Goal: Complete application form

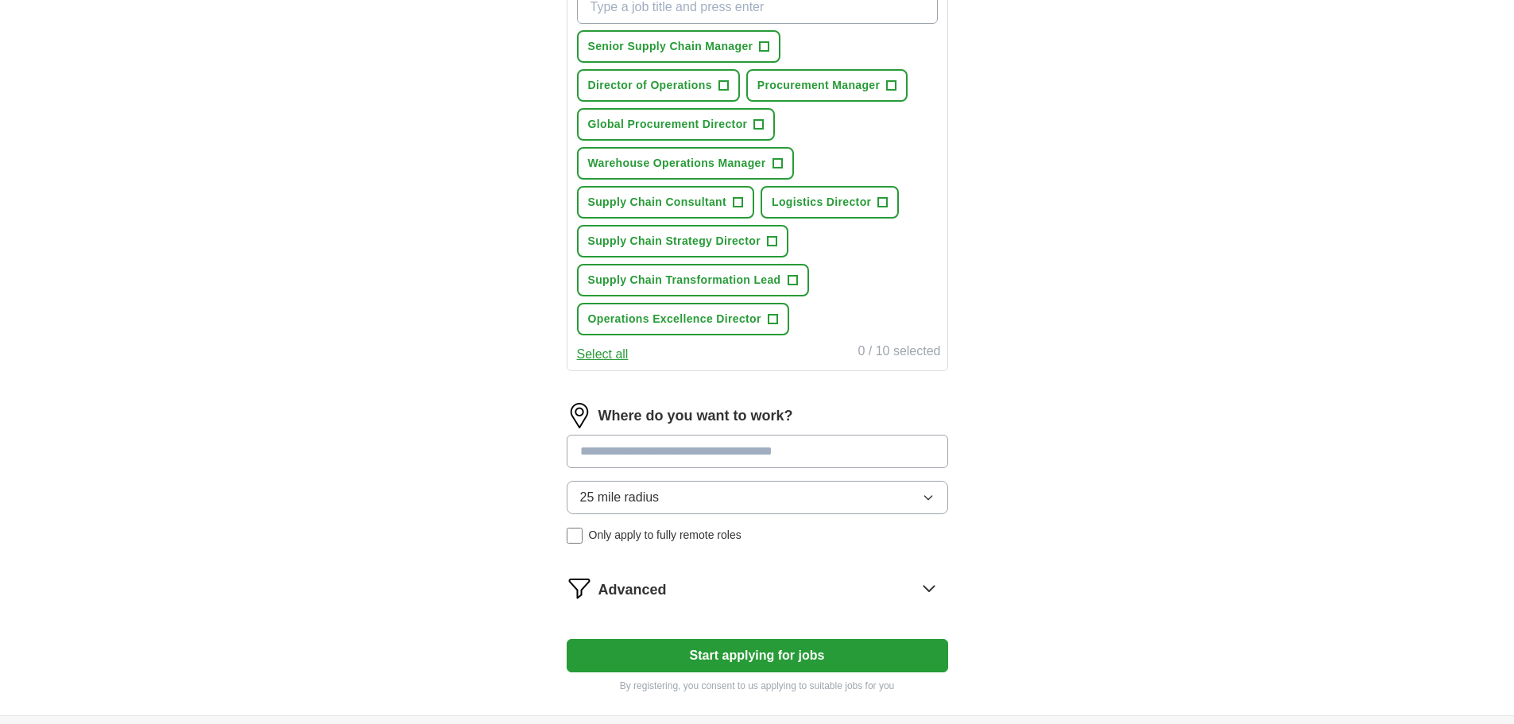
scroll to position [715, 0]
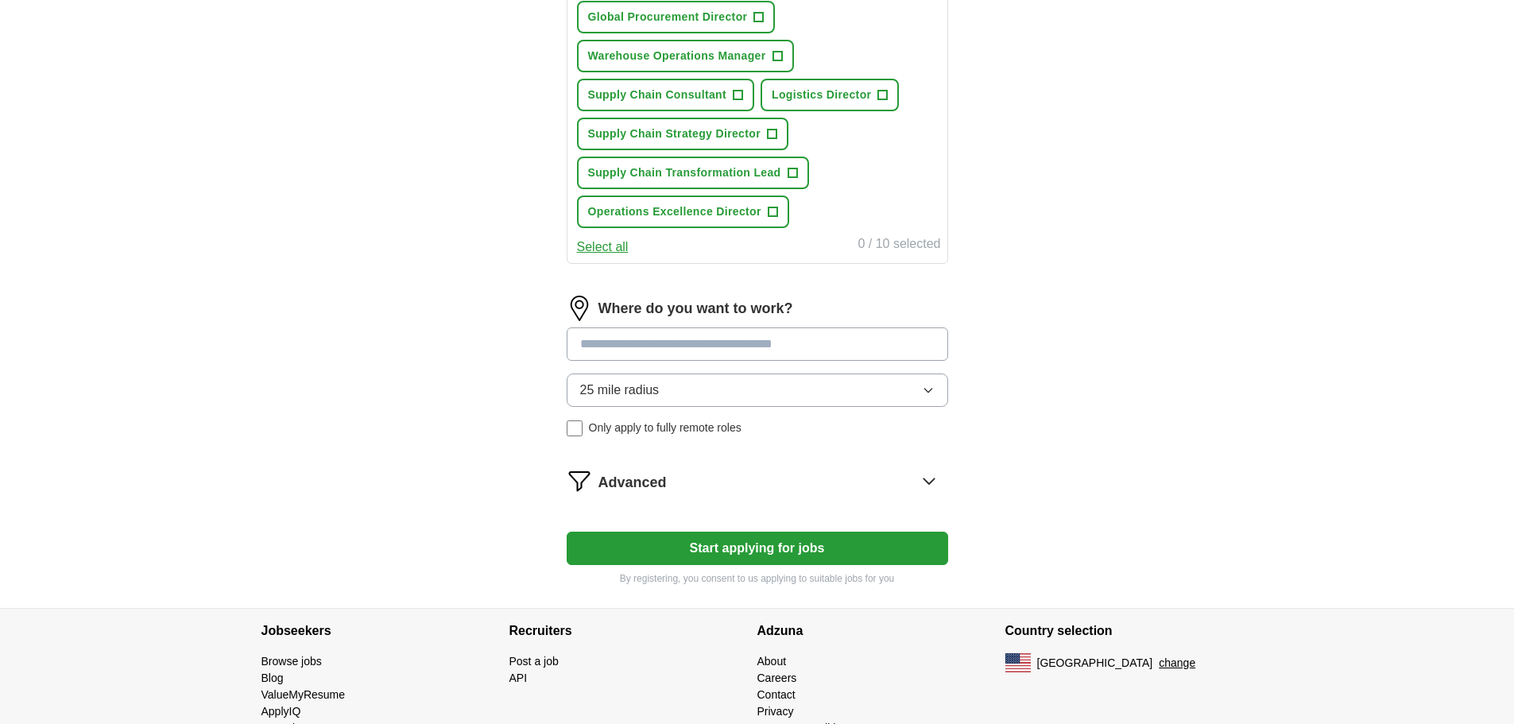
click at [683, 359] on input at bounding box center [758, 344] width 382 height 33
type input "*"
type input "*******"
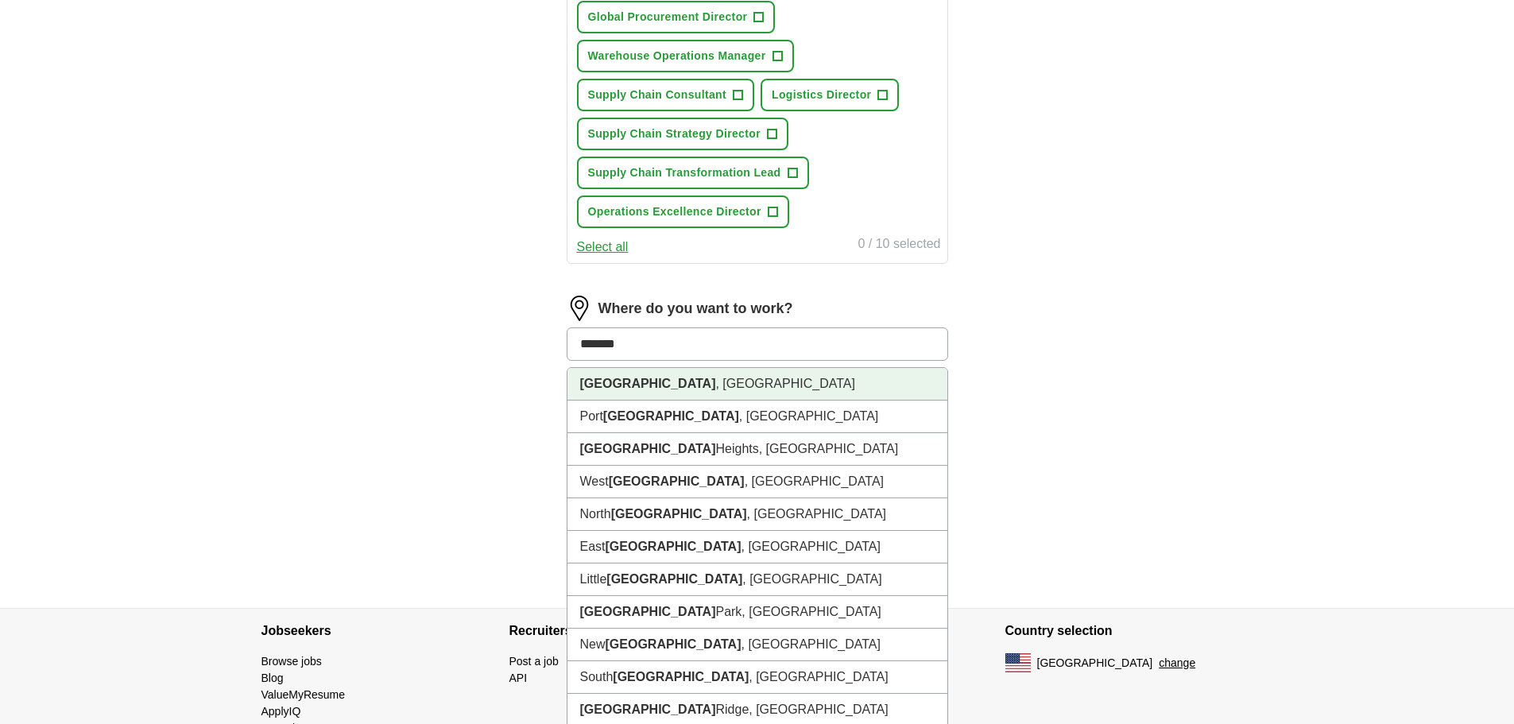
click at [665, 388] on li "[GEOGRAPHIC_DATA] , [GEOGRAPHIC_DATA]" at bounding box center [758, 384] width 380 height 33
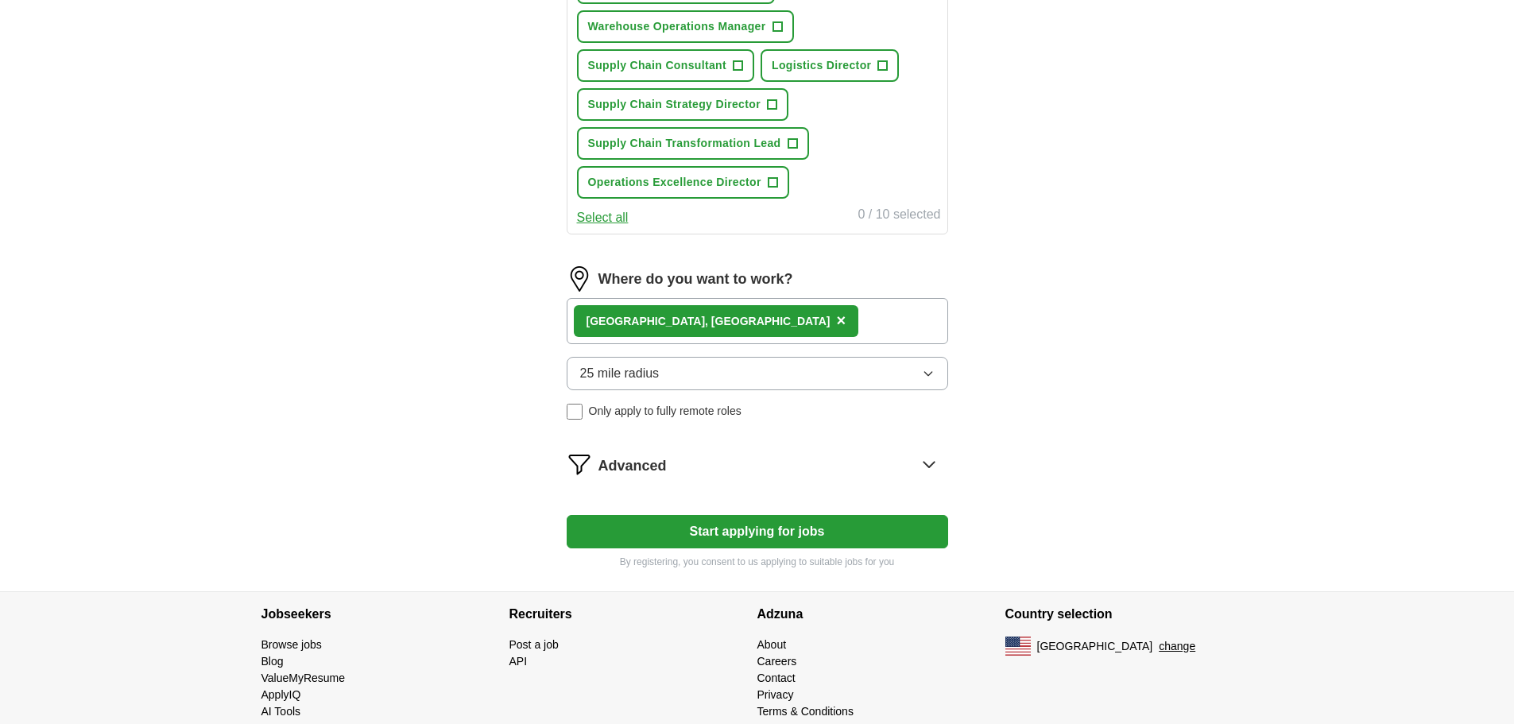
scroll to position [773, 0]
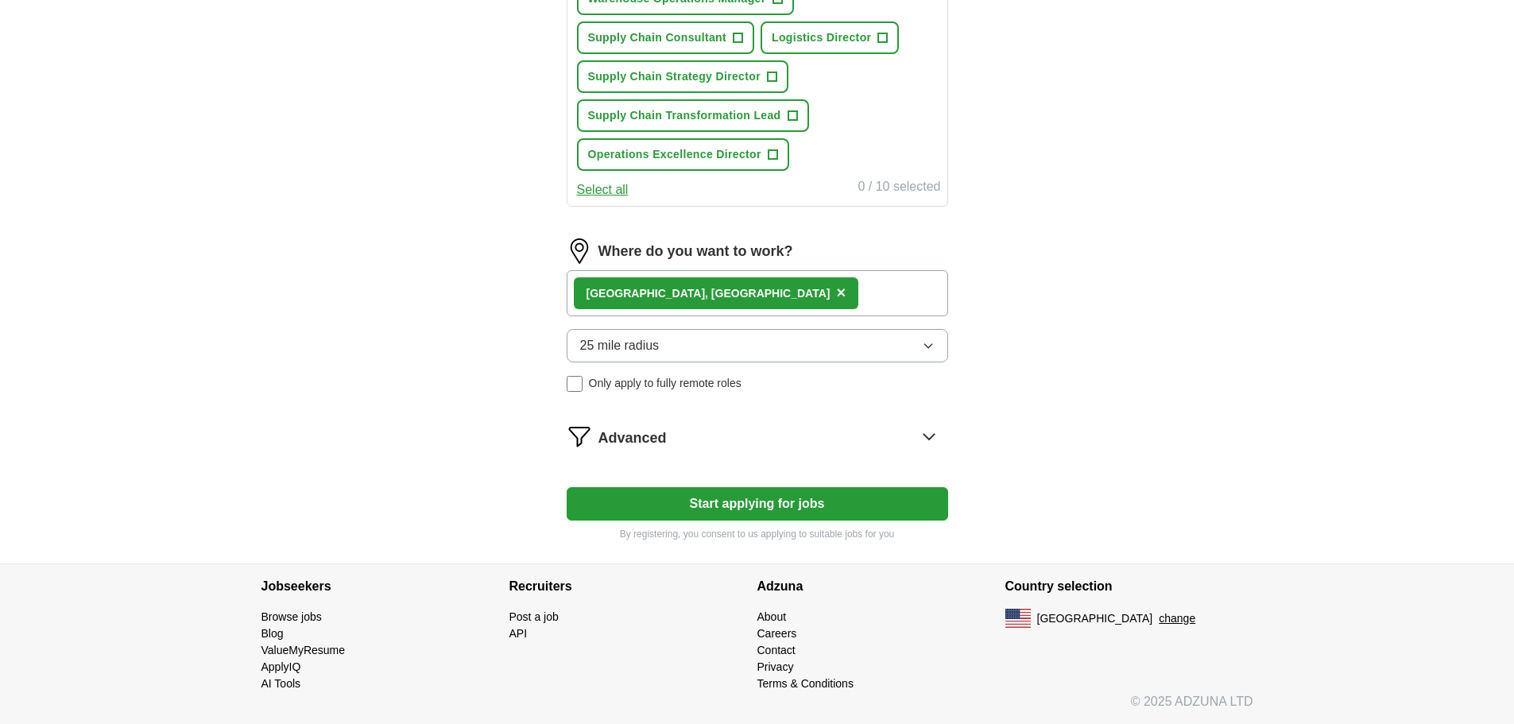
click at [736, 293] on div "[GEOGRAPHIC_DATA] , [GEOGRAPHIC_DATA] ×" at bounding box center [758, 293] width 382 height 46
click at [715, 293] on div "[GEOGRAPHIC_DATA] , [GEOGRAPHIC_DATA] ×" at bounding box center [758, 293] width 382 height 46
click at [713, 297] on div "[GEOGRAPHIC_DATA] , [GEOGRAPHIC_DATA] ×" at bounding box center [758, 293] width 382 height 46
click at [702, 308] on div "[GEOGRAPHIC_DATA] , [GEOGRAPHIC_DATA] ×" at bounding box center [758, 293] width 382 height 46
click at [820, 511] on button "Start applying for jobs" at bounding box center [758, 503] width 382 height 33
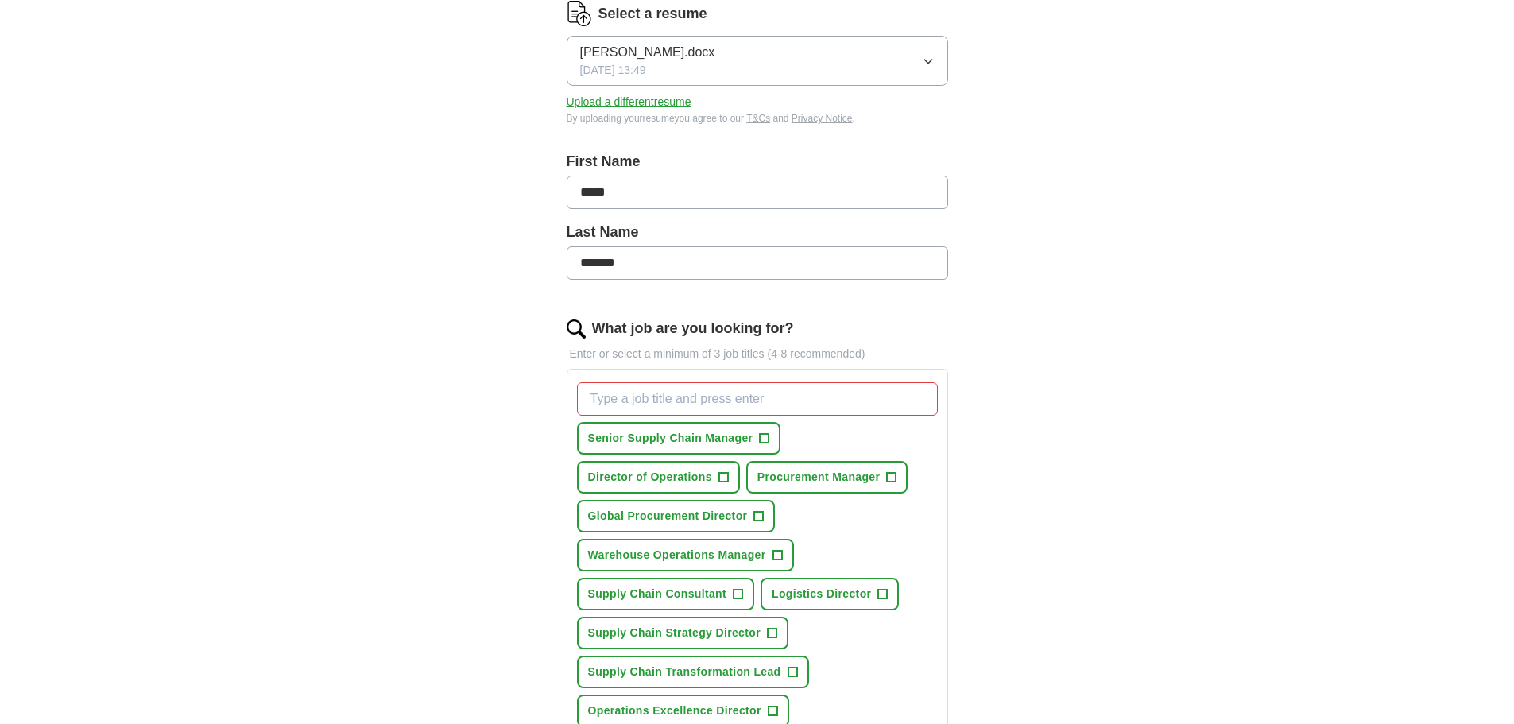
scroll to position [455, 0]
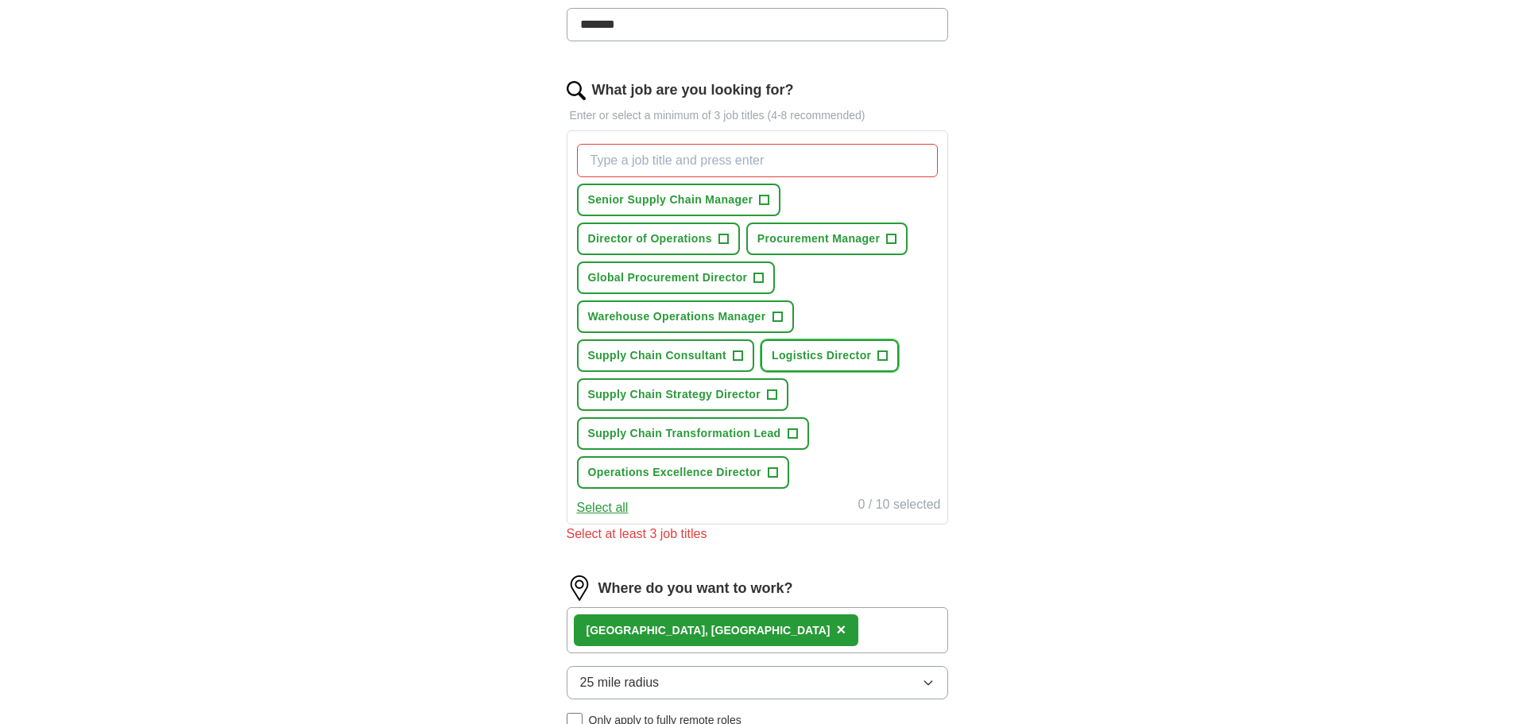
click at [882, 355] on span "+" at bounding box center [883, 356] width 10 height 13
click at [754, 279] on span "+" at bounding box center [759, 278] width 10 height 13
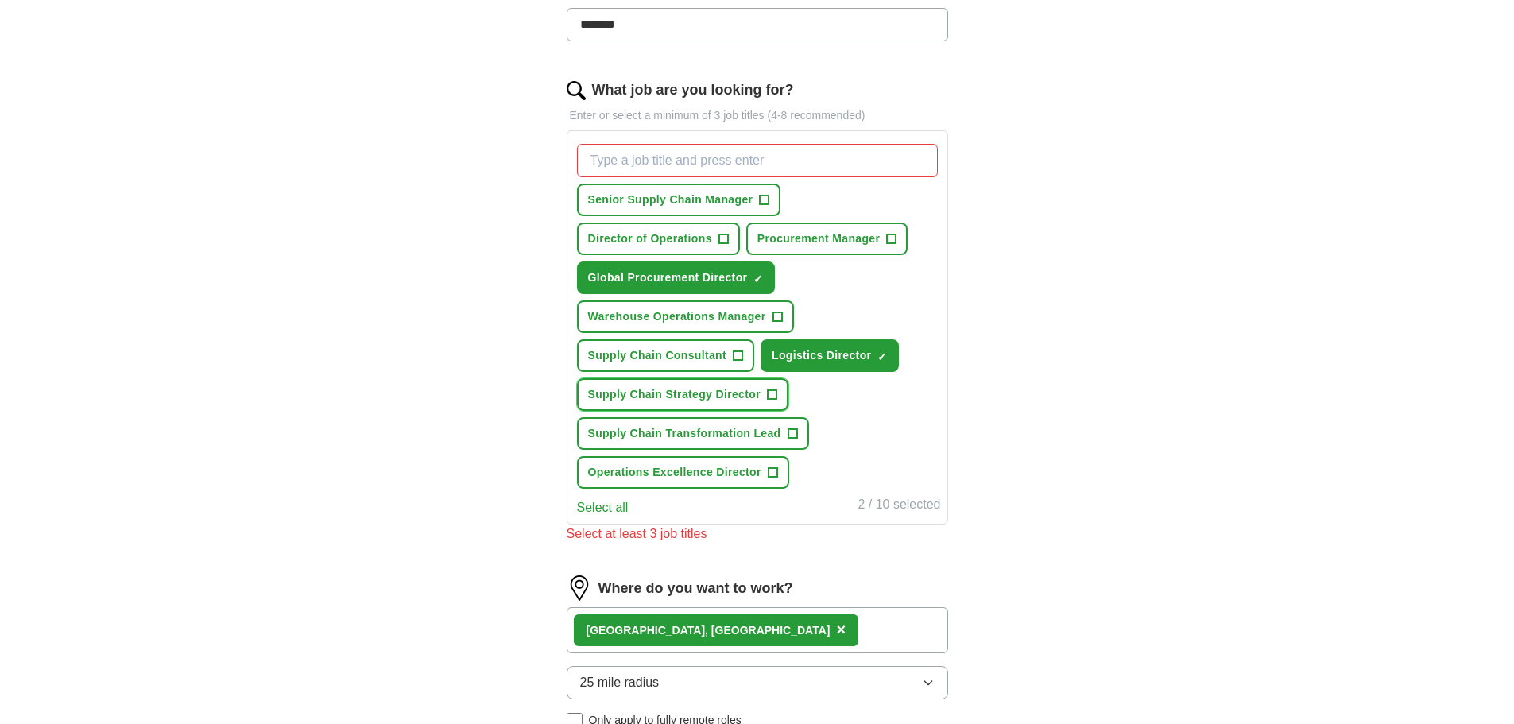
click at [771, 393] on span "+" at bounding box center [772, 395] width 10 height 13
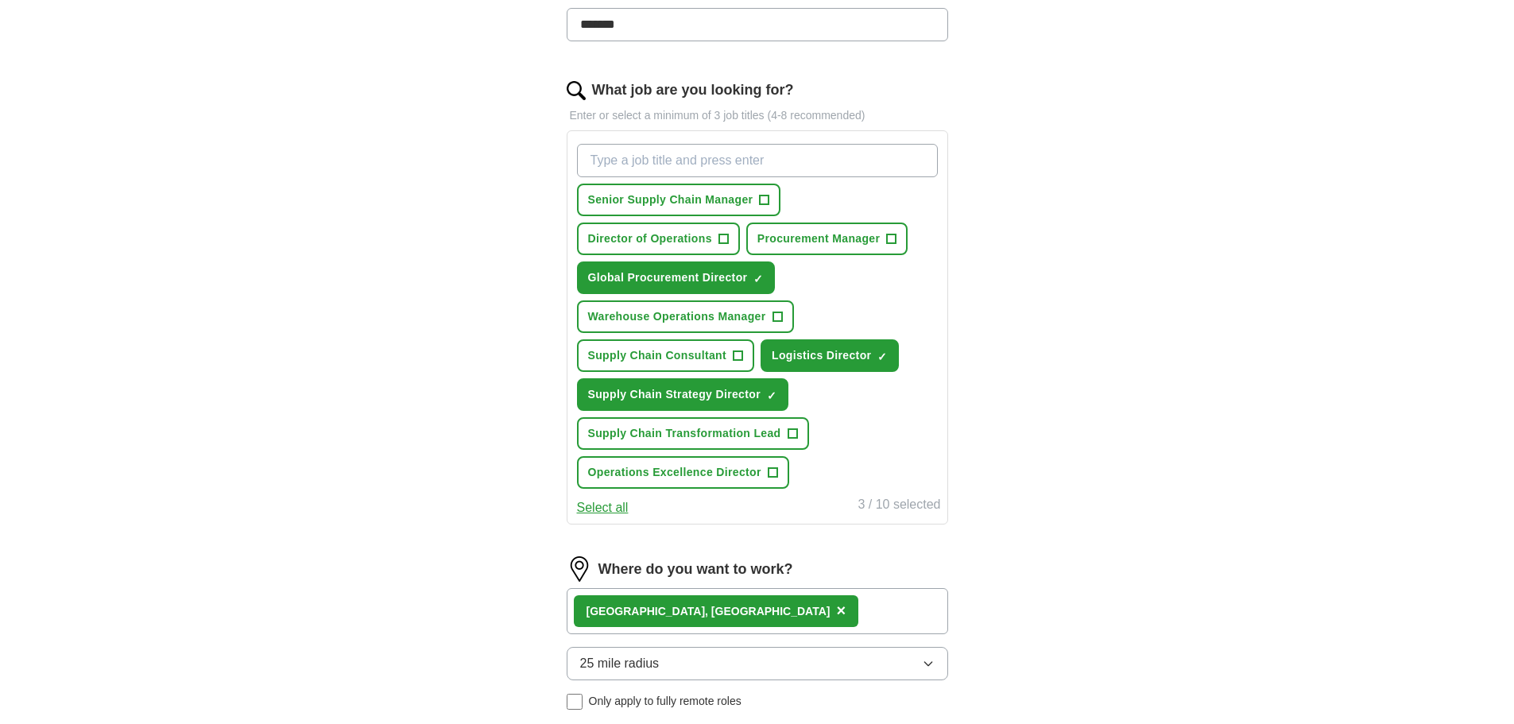
click at [694, 162] on input "What job are you looking for?" at bounding box center [757, 160] width 361 height 33
type input "c"
type input "Vice President of Supply Chain"
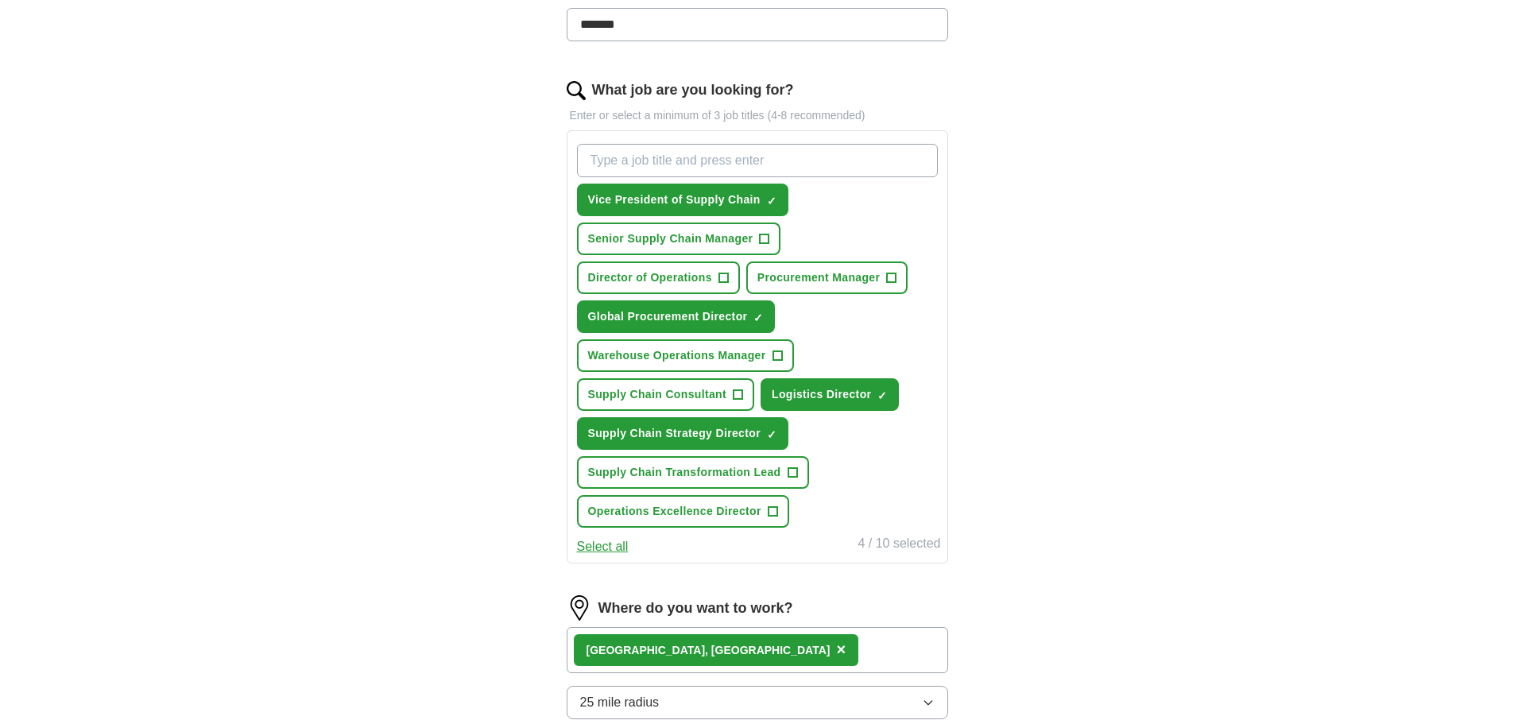
click at [800, 138] on div "Vice President of Supply Chain ✓ × Senior Supply Chain Manager + Director of Op…" at bounding box center [757, 336] width 367 height 397
click at [742, 160] on input "What job are you looking for?" at bounding box center [757, 160] width 361 height 33
type input "Chief Supply Chain Officer"
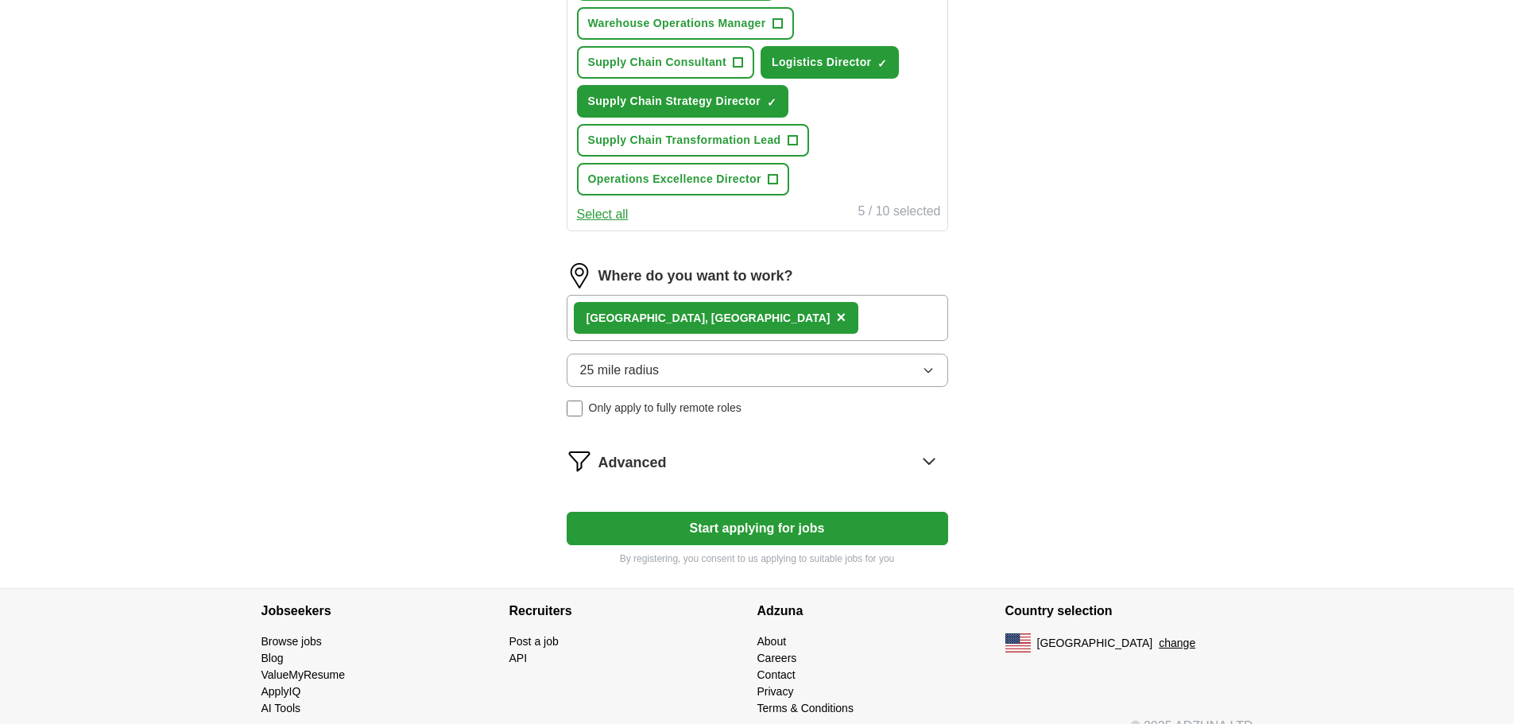
scroll to position [851, 0]
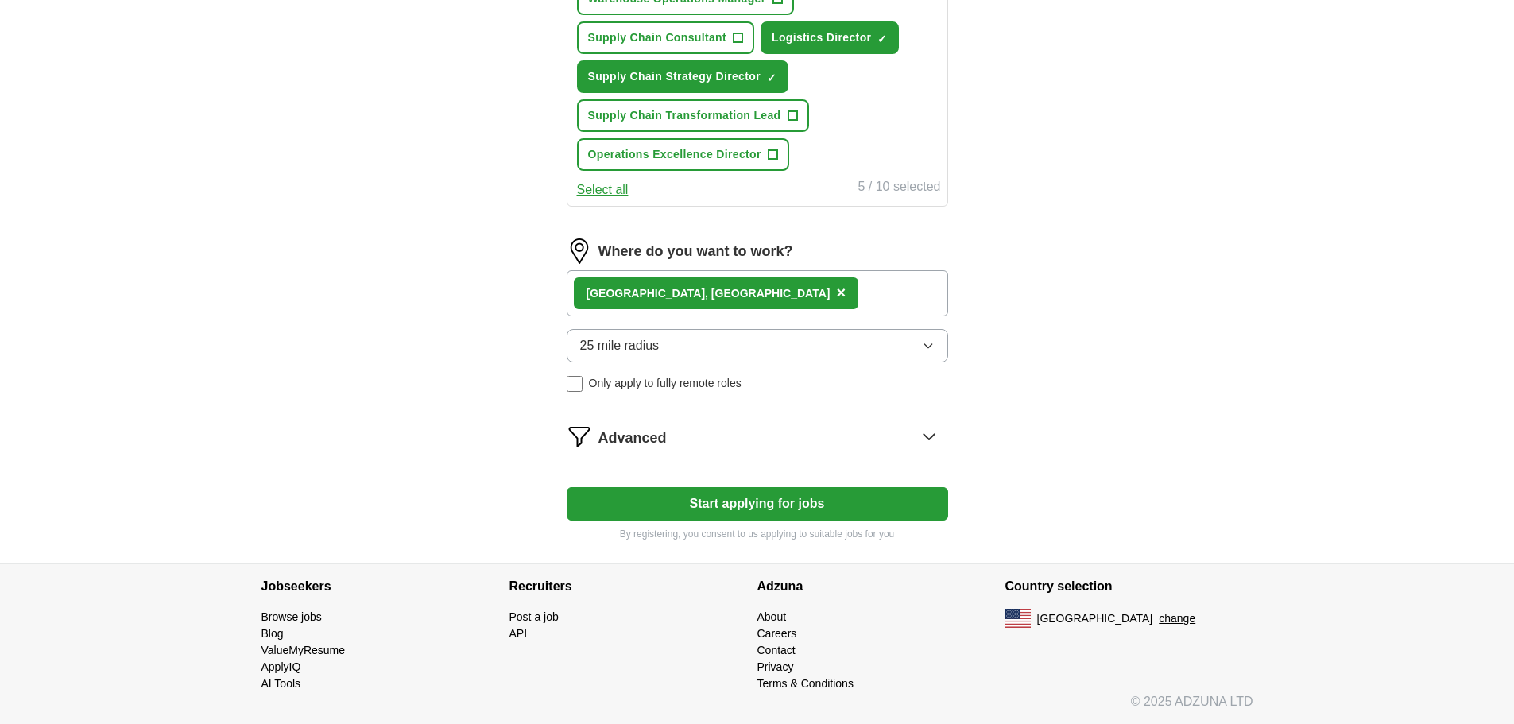
click at [810, 511] on button "Start applying for jobs" at bounding box center [758, 503] width 382 height 33
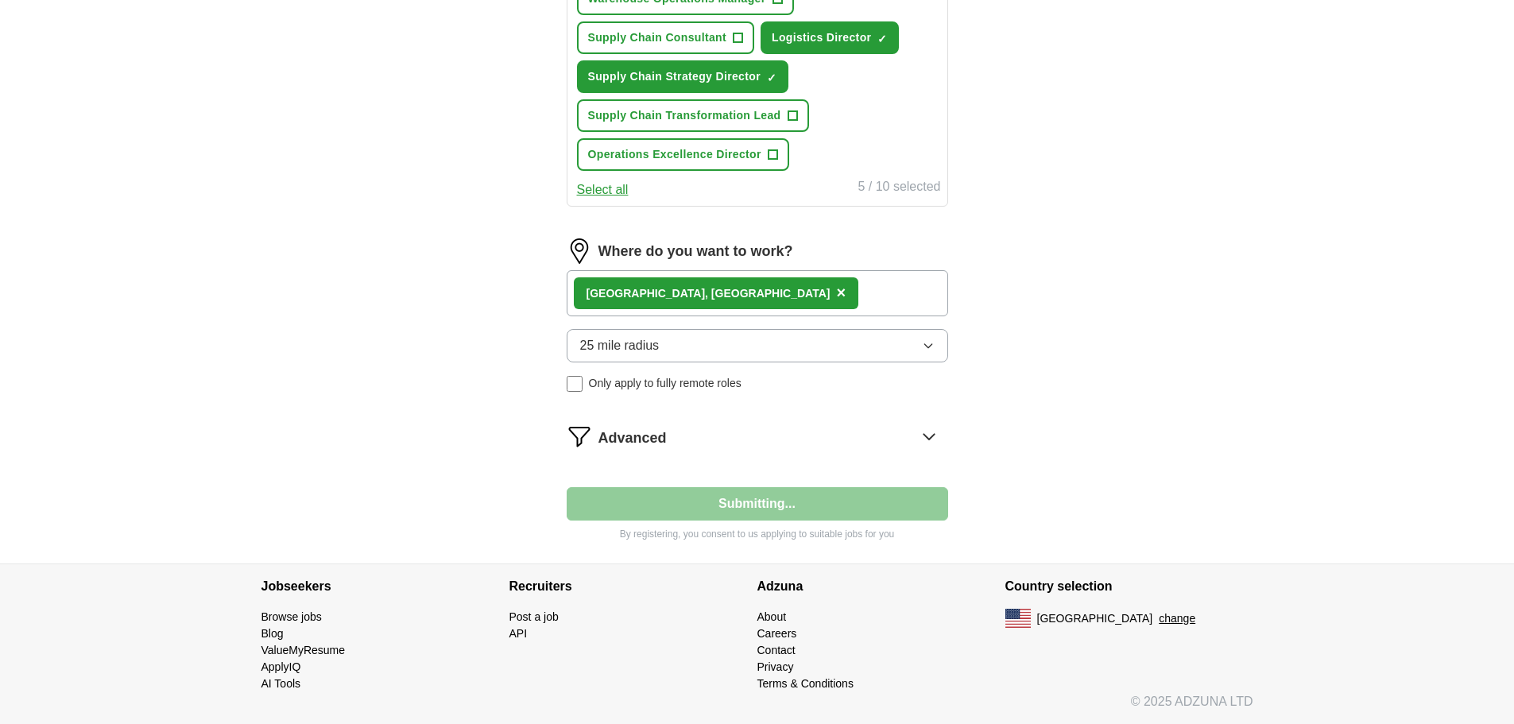
select select "**"
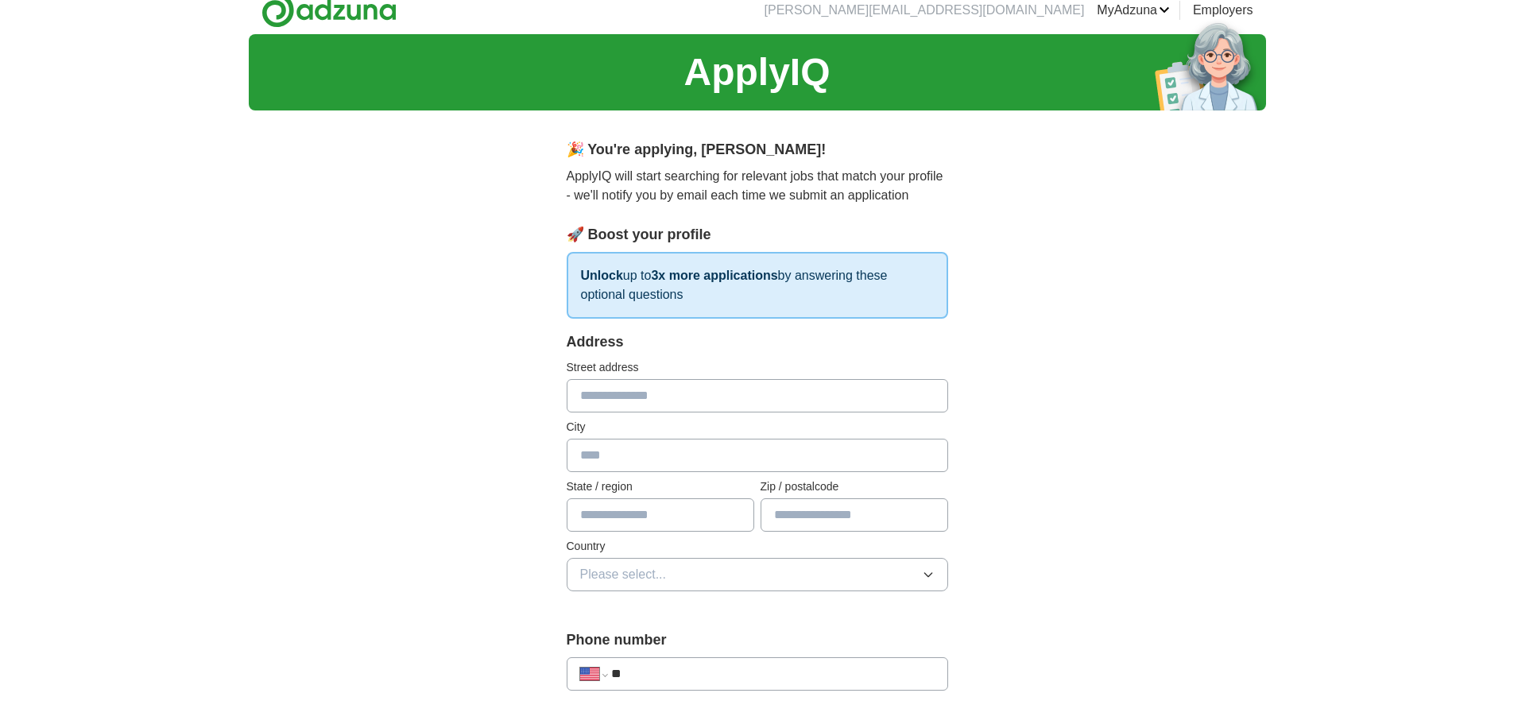
scroll to position [0, 0]
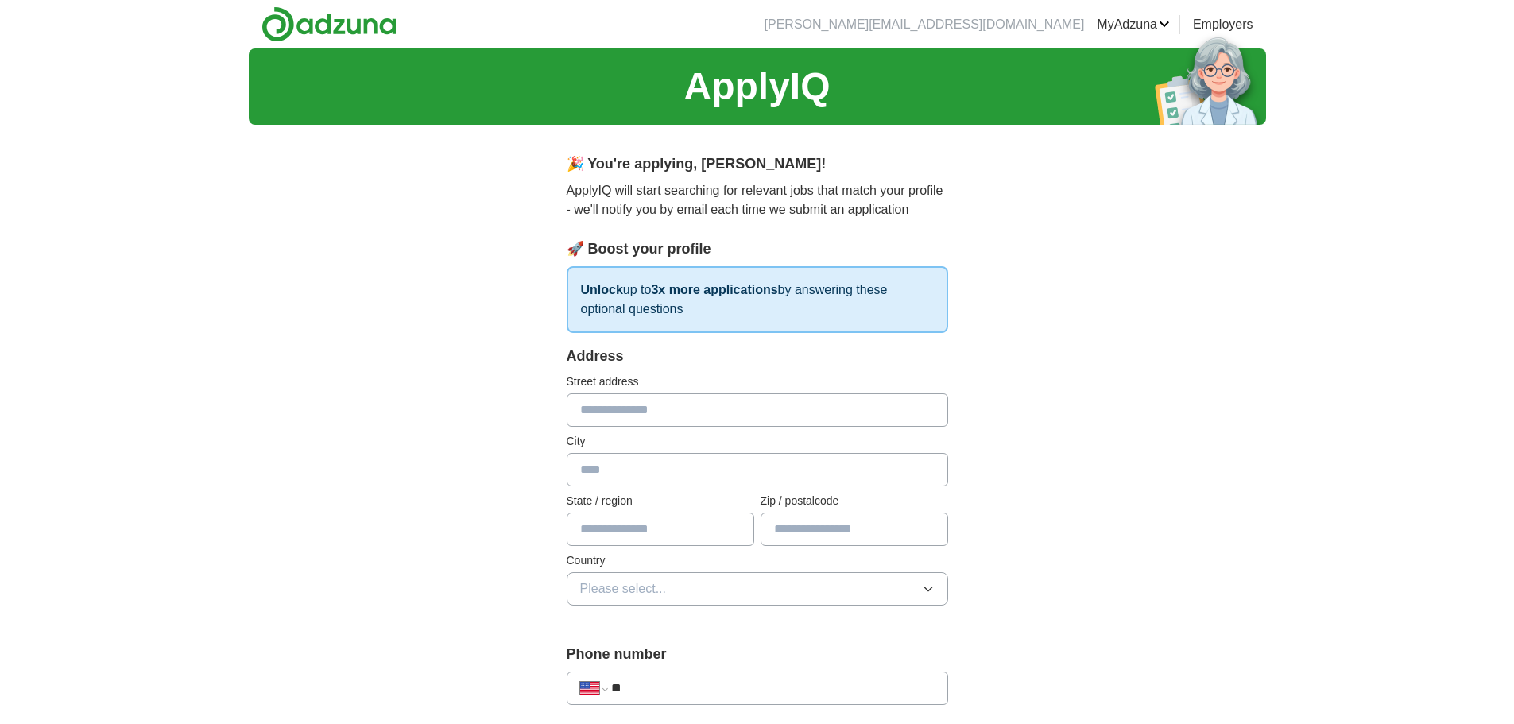
click at [621, 405] on input "text" at bounding box center [758, 409] width 382 height 33
type input "**********"
type input "********"
type input "*****"
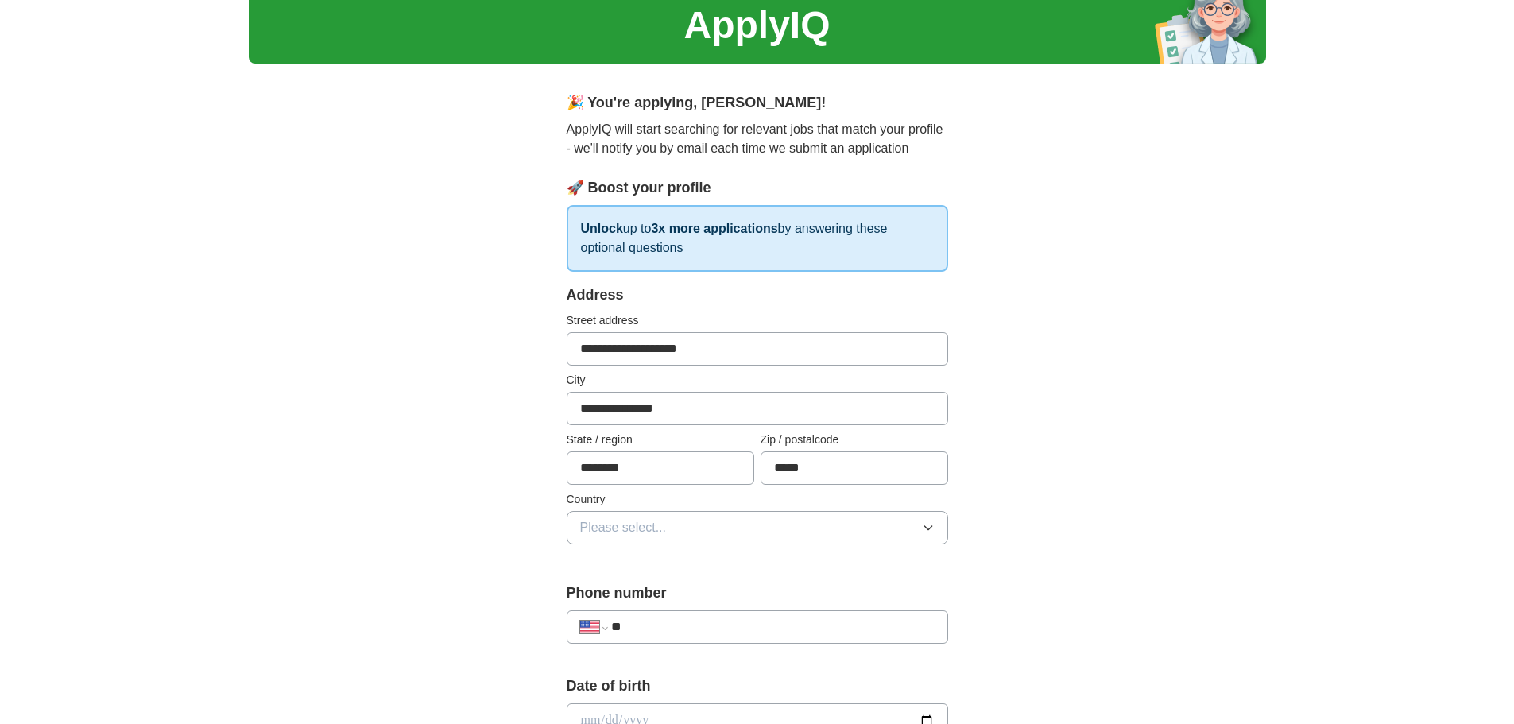
scroll to position [159, 0]
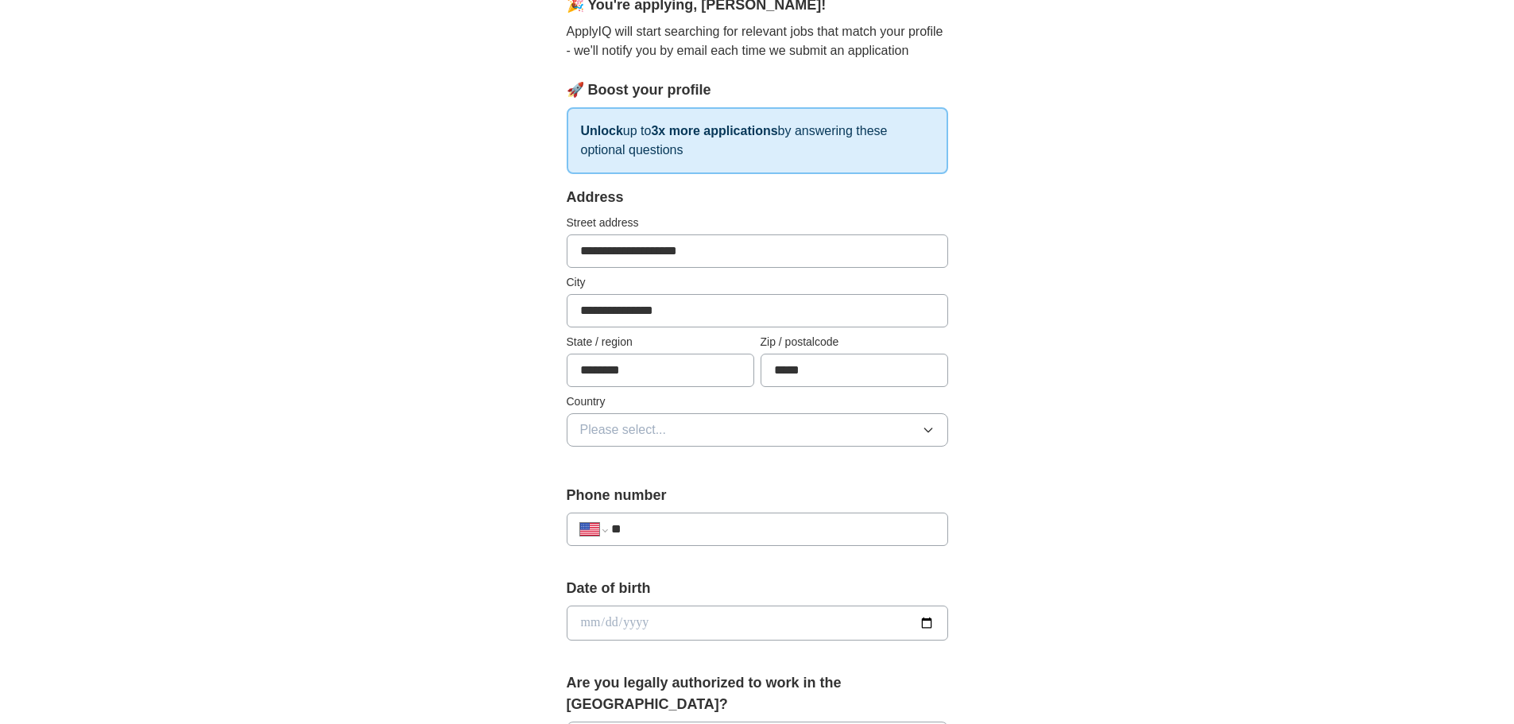
click at [714, 429] on button "Please select..." at bounding box center [758, 429] width 382 height 33
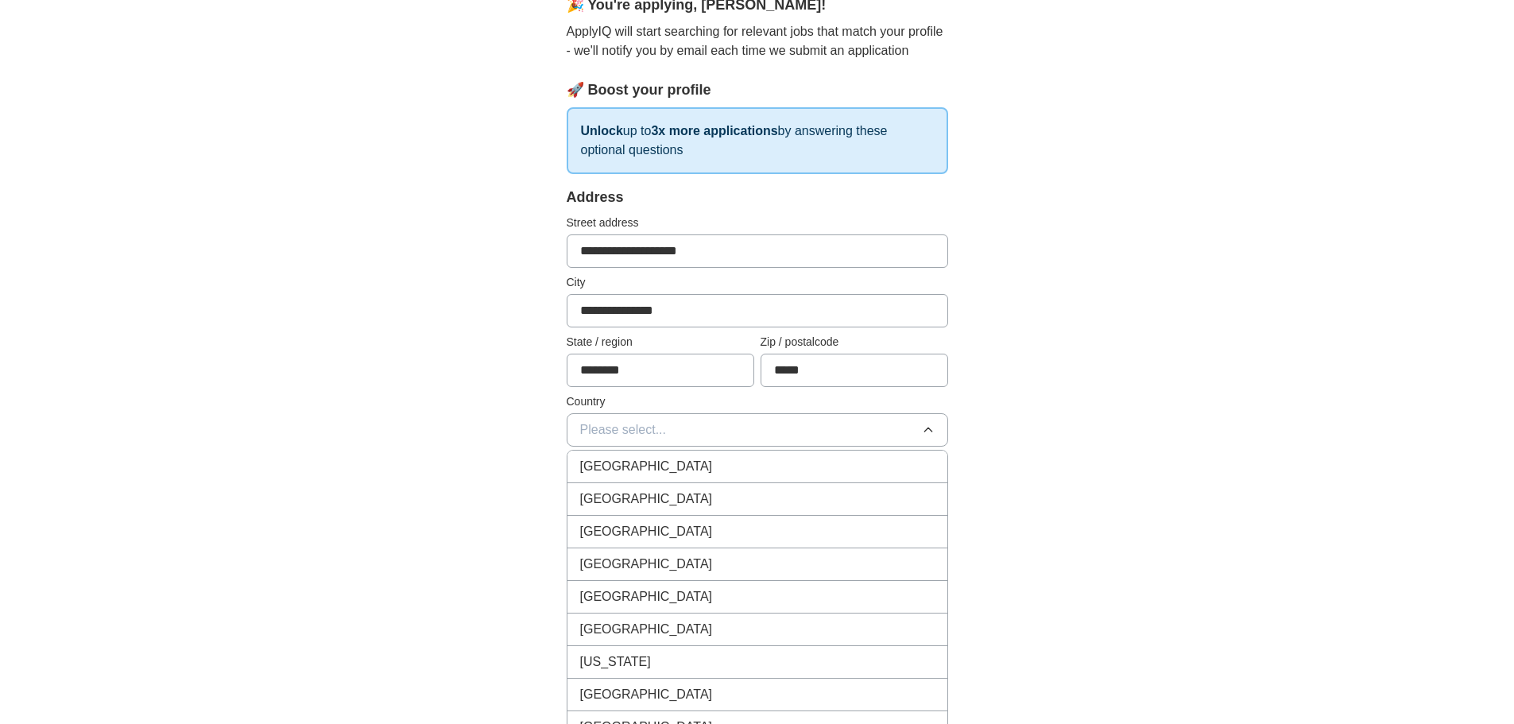
click at [703, 503] on div "[GEOGRAPHIC_DATA]" at bounding box center [757, 499] width 355 height 19
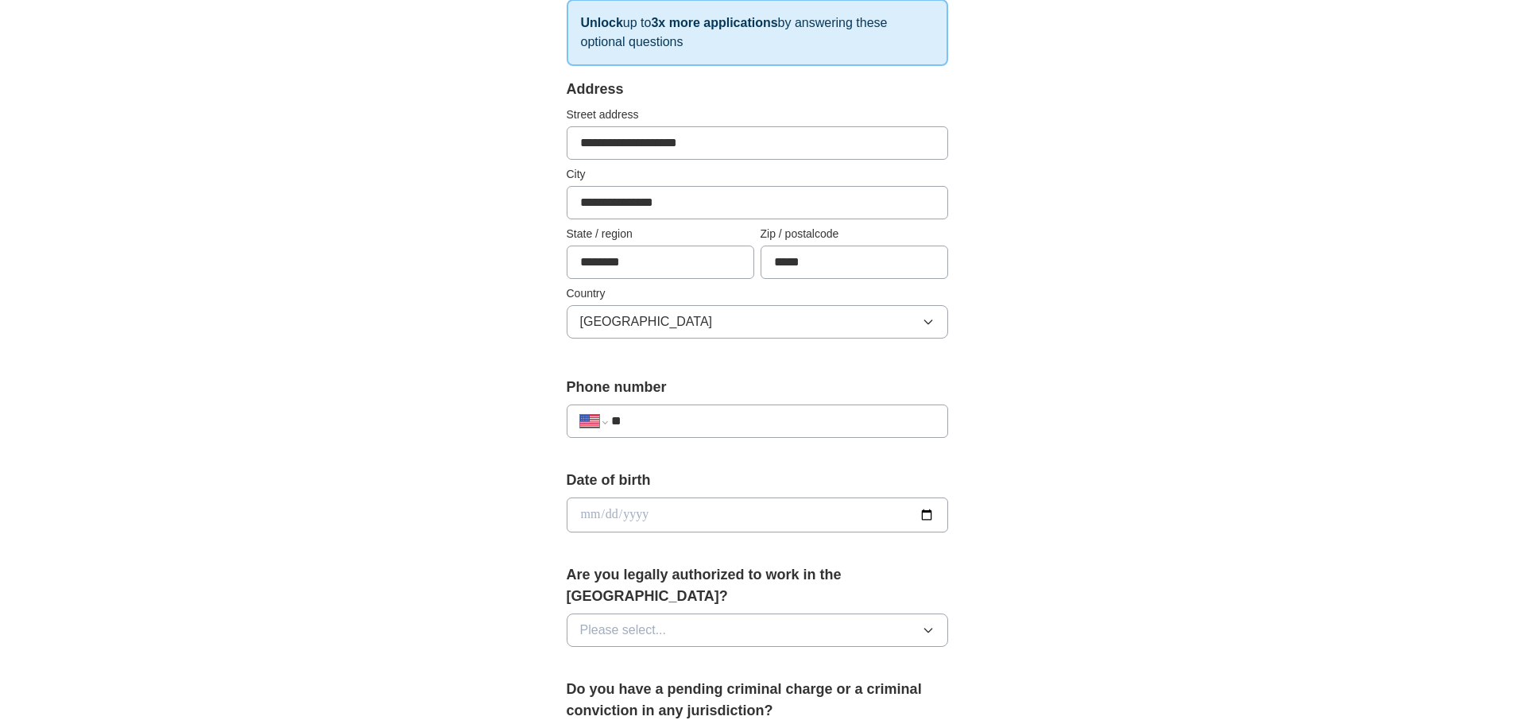
scroll to position [318, 0]
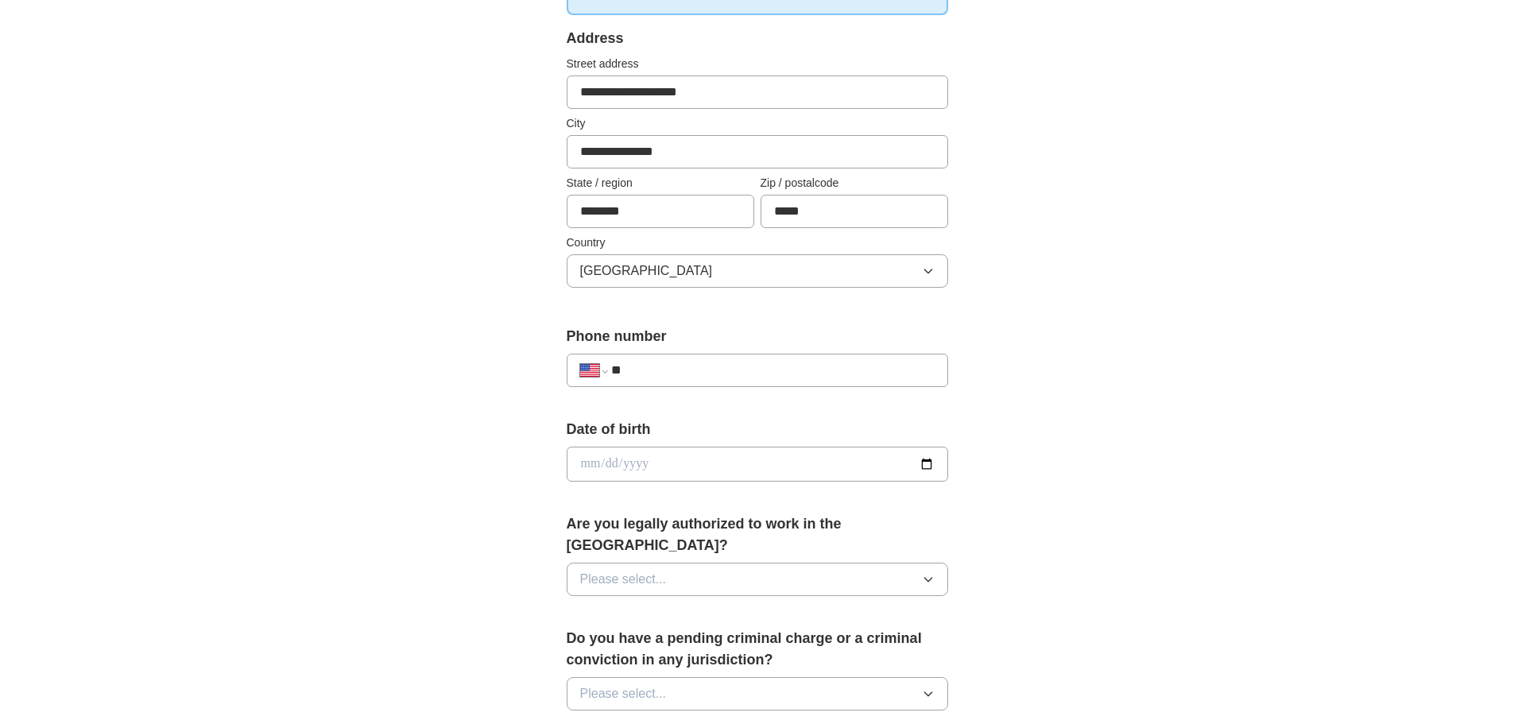
click at [698, 368] on input "**" at bounding box center [772, 370] width 323 height 19
type input "**********"
click at [634, 469] on input "date" at bounding box center [758, 464] width 382 height 35
drag, startPoint x: 696, startPoint y: 452, endPoint x: 820, endPoint y: 481, distance: 127.3
click at [699, 452] on input "date" at bounding box center [758, 464] width 382 height 35
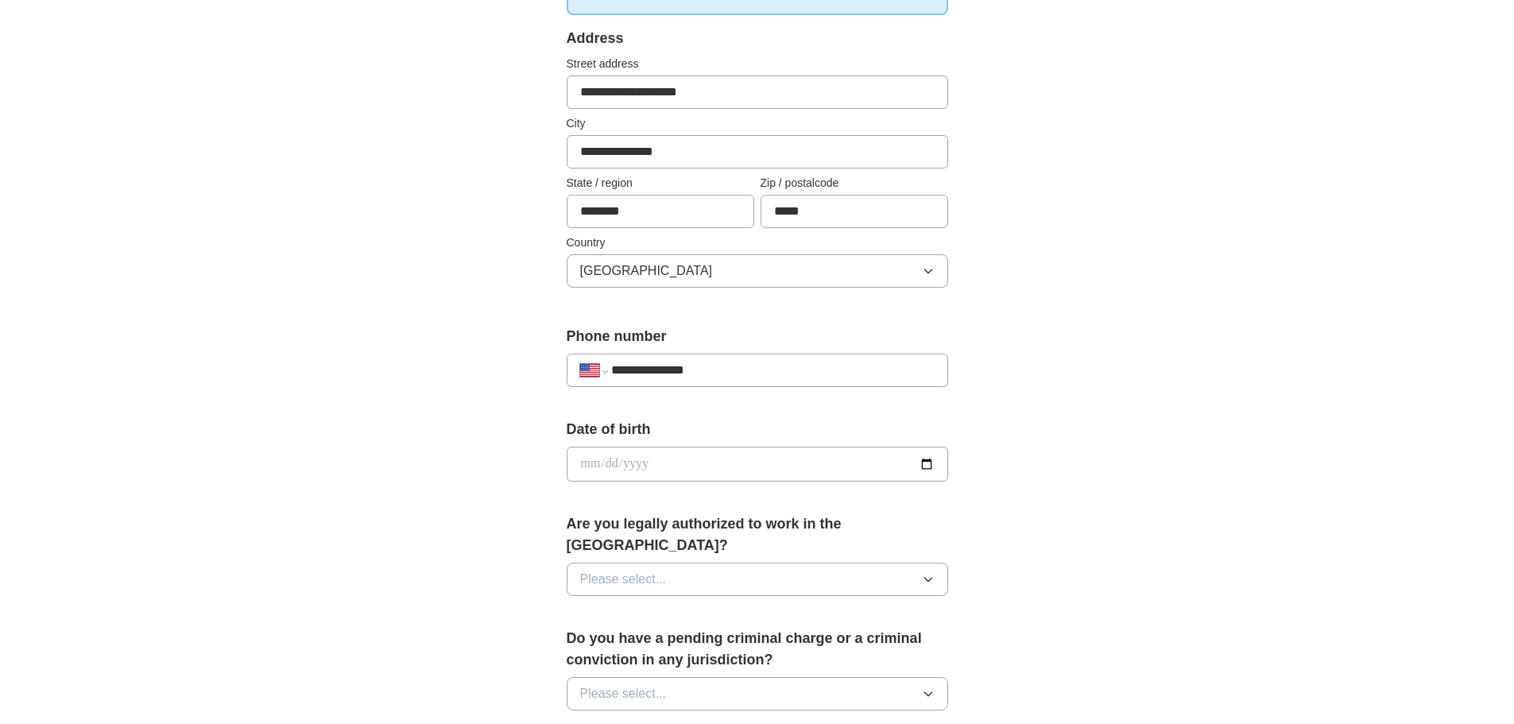
click at [711, 463] on input "date" at bounding box center [758, 464] width 382 height 35
click at [585, 463] on input "date" at bounding box center [758, 464] width 382 height 35
type input "**********"
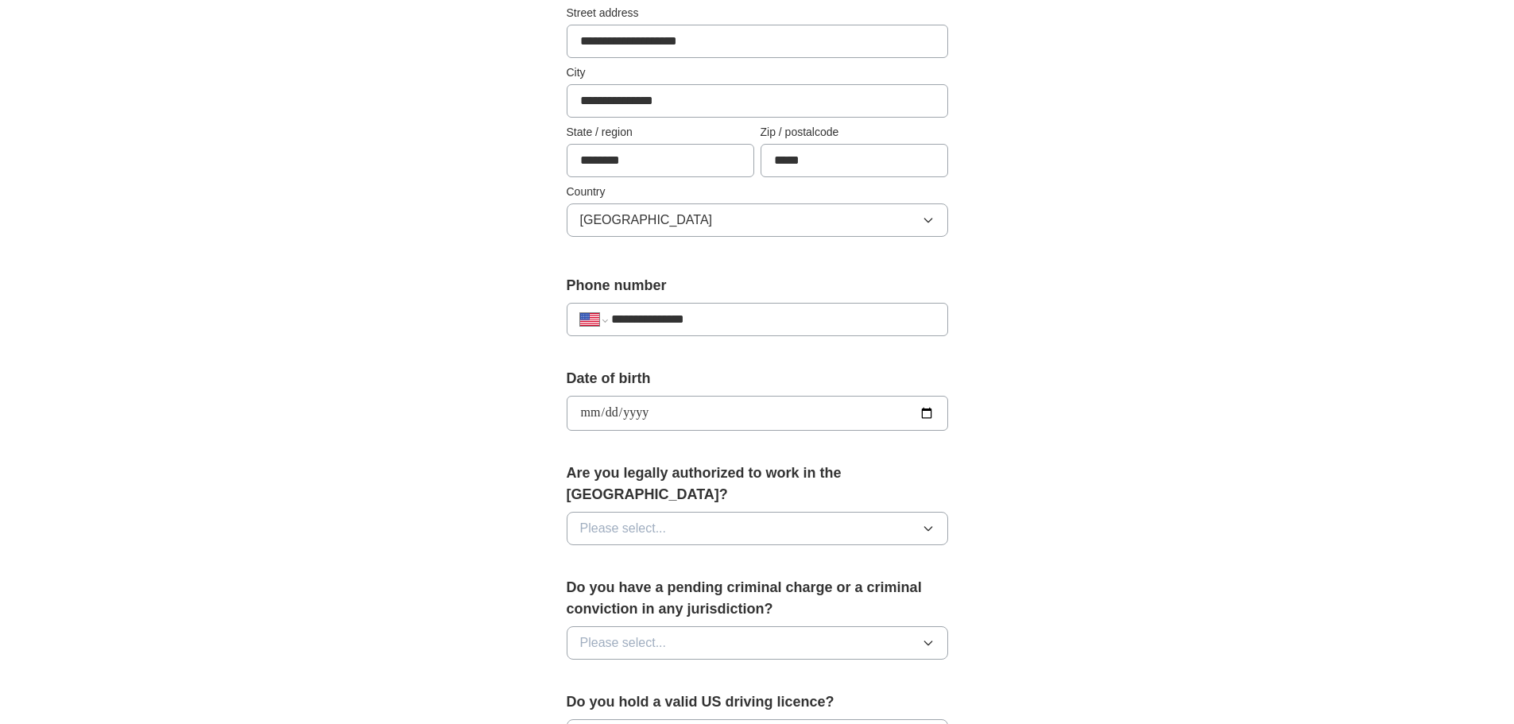
scroll to position [397, 0]
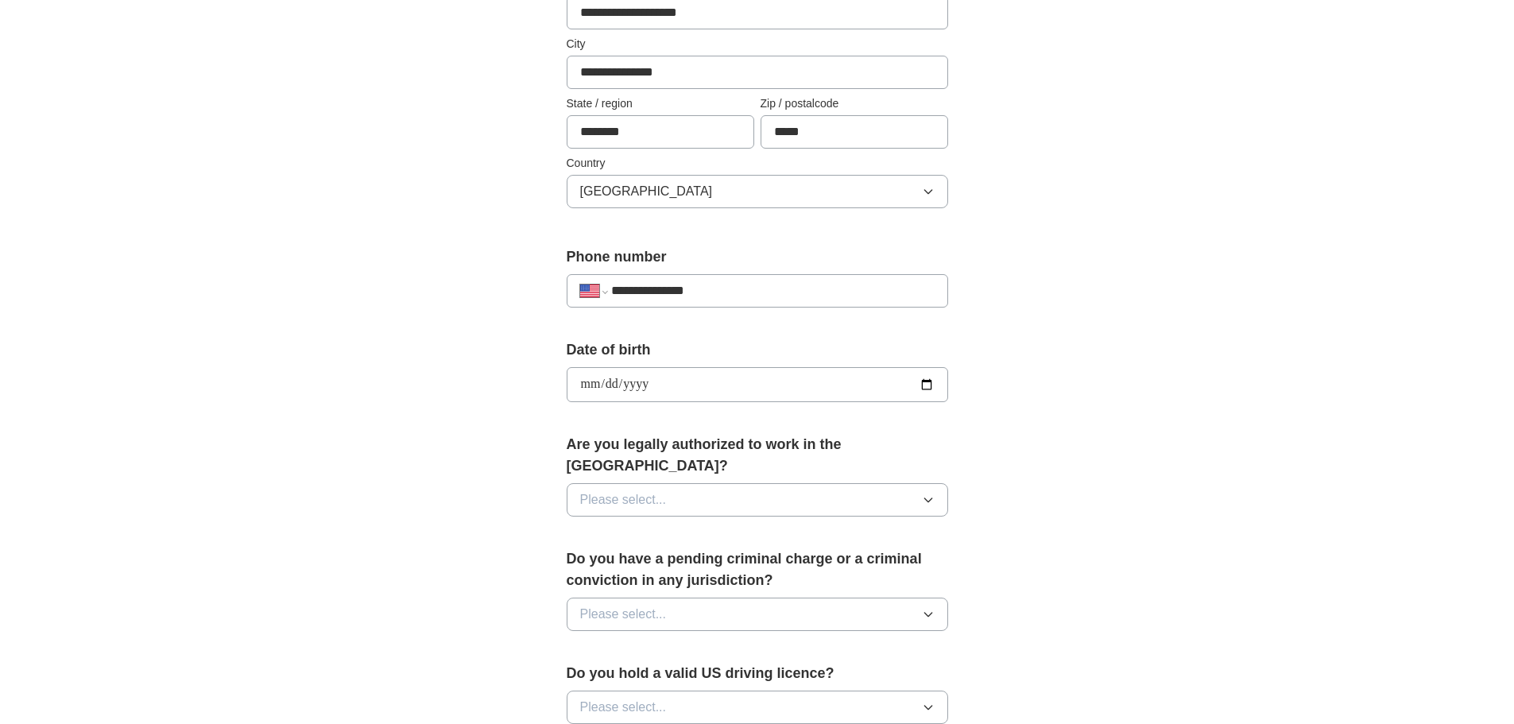
click at [860, 461] on div "Are you legally authorized to work in the [GEOGRAPHIC_DATA]? Please select..." at bounding box center [758, 481] width 382 height 95
click at [723, 492] on button "Please select..." at bounding box center [758, 499] width 382 height 33
click at [643, 527] on div "Yes" at bounding box center [757, 536] width 355 height 19
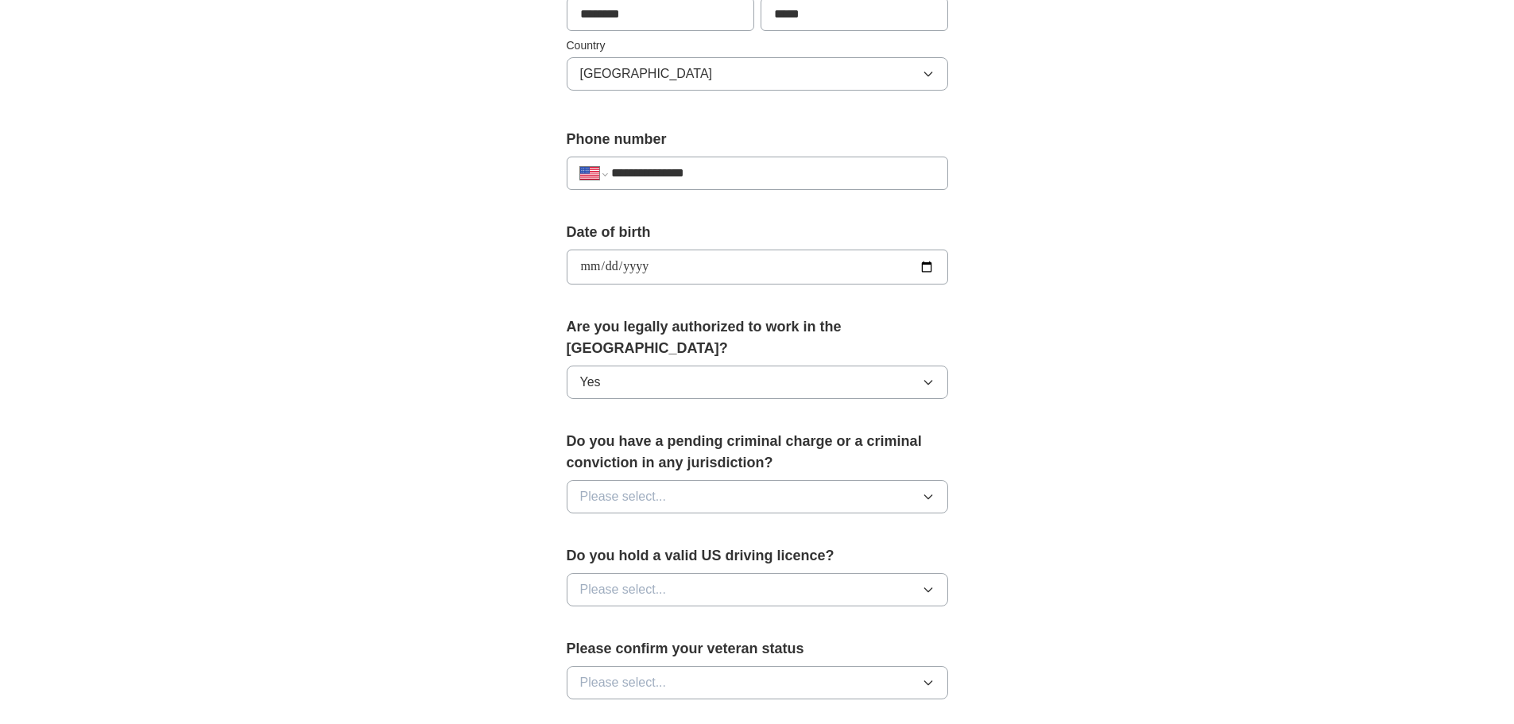
scroll to position [636, 0]
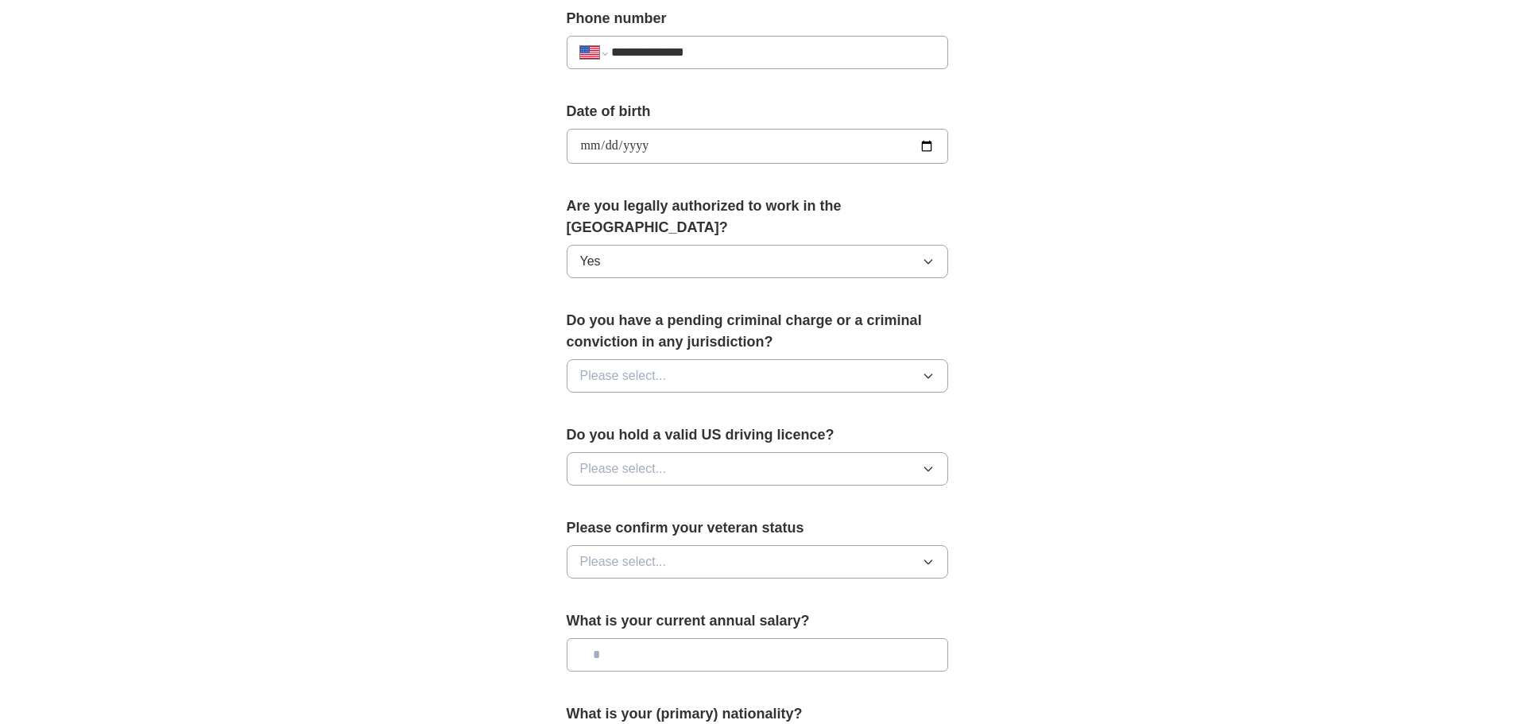
click at [851, 360] on button "Please select..." at bounding box center [758, 375] width 382 height 33
click at [651, 436] on div "No" at bounding box center [757, 445] width 355 height 19
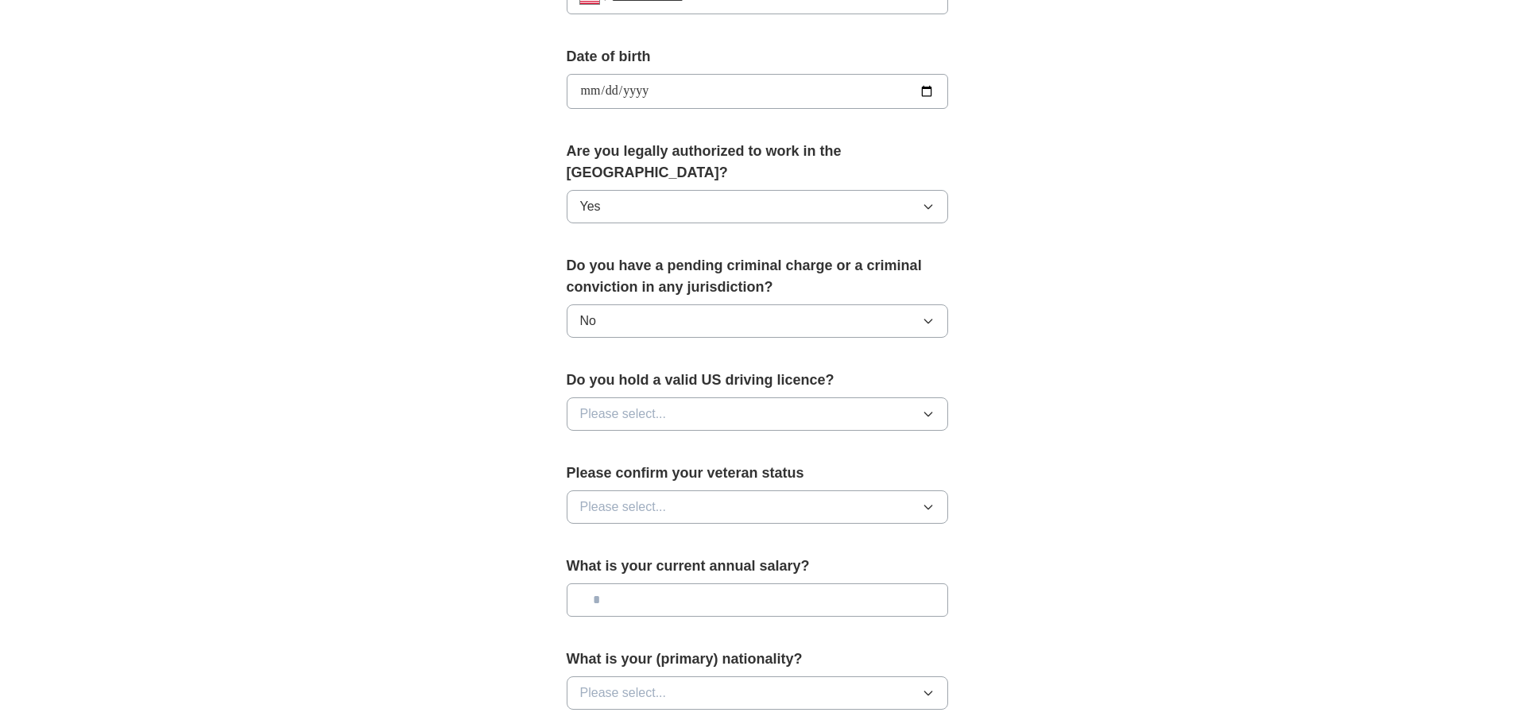
scroll to position [715, 0]
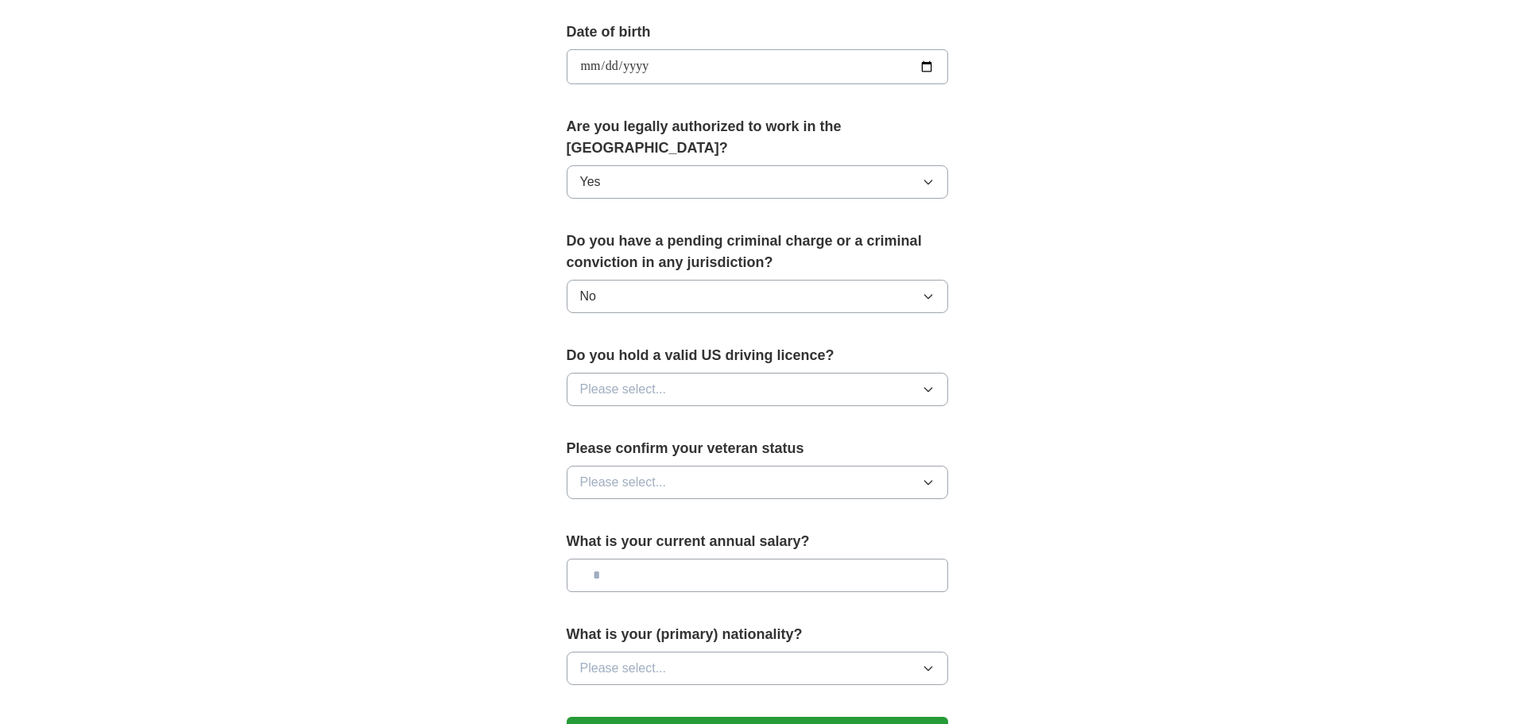
click at [725, 380] on button "Please select..." at bounding box center [758, 389] width 382 height 33
click at [622, 414] on li "Yes" at bounding box center [758, 426] width 380 height 33
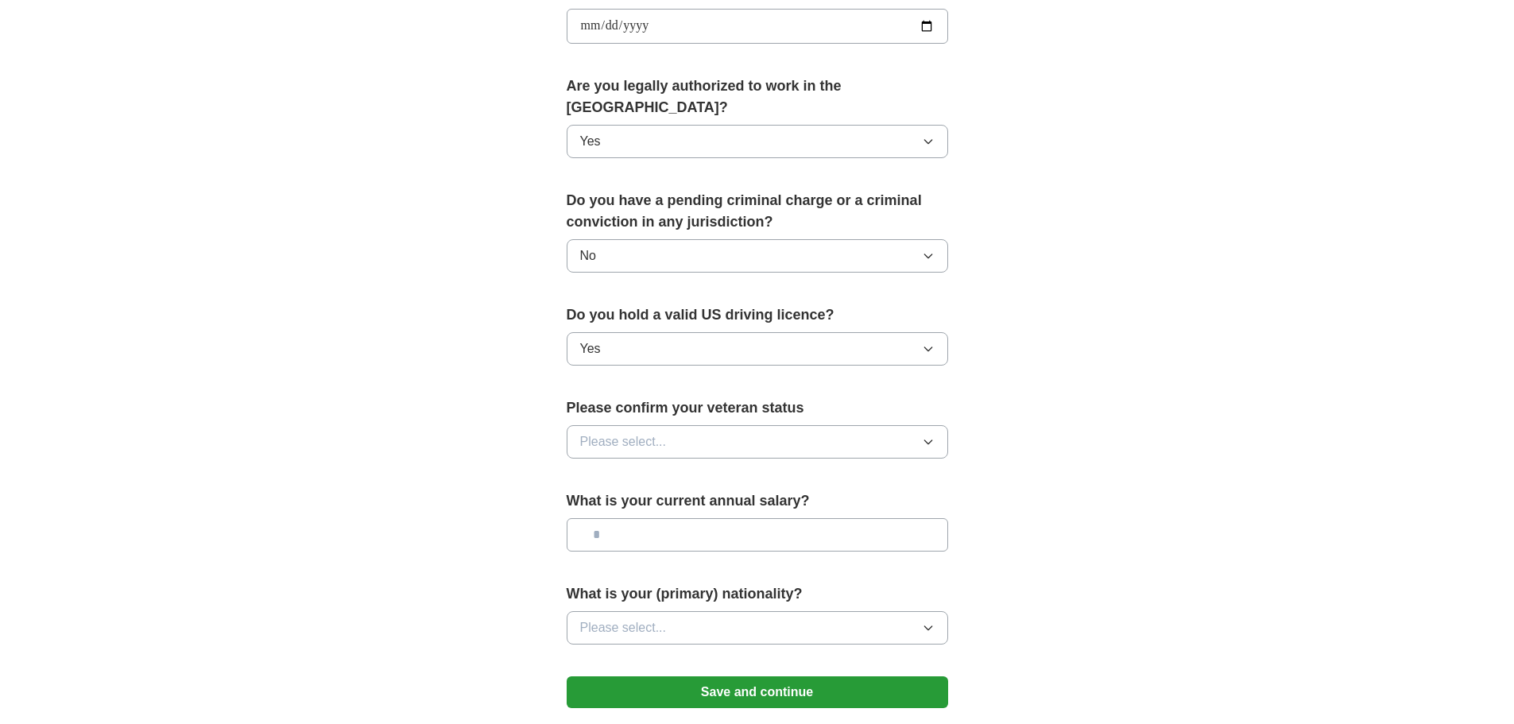
scroll to position [795, 0]
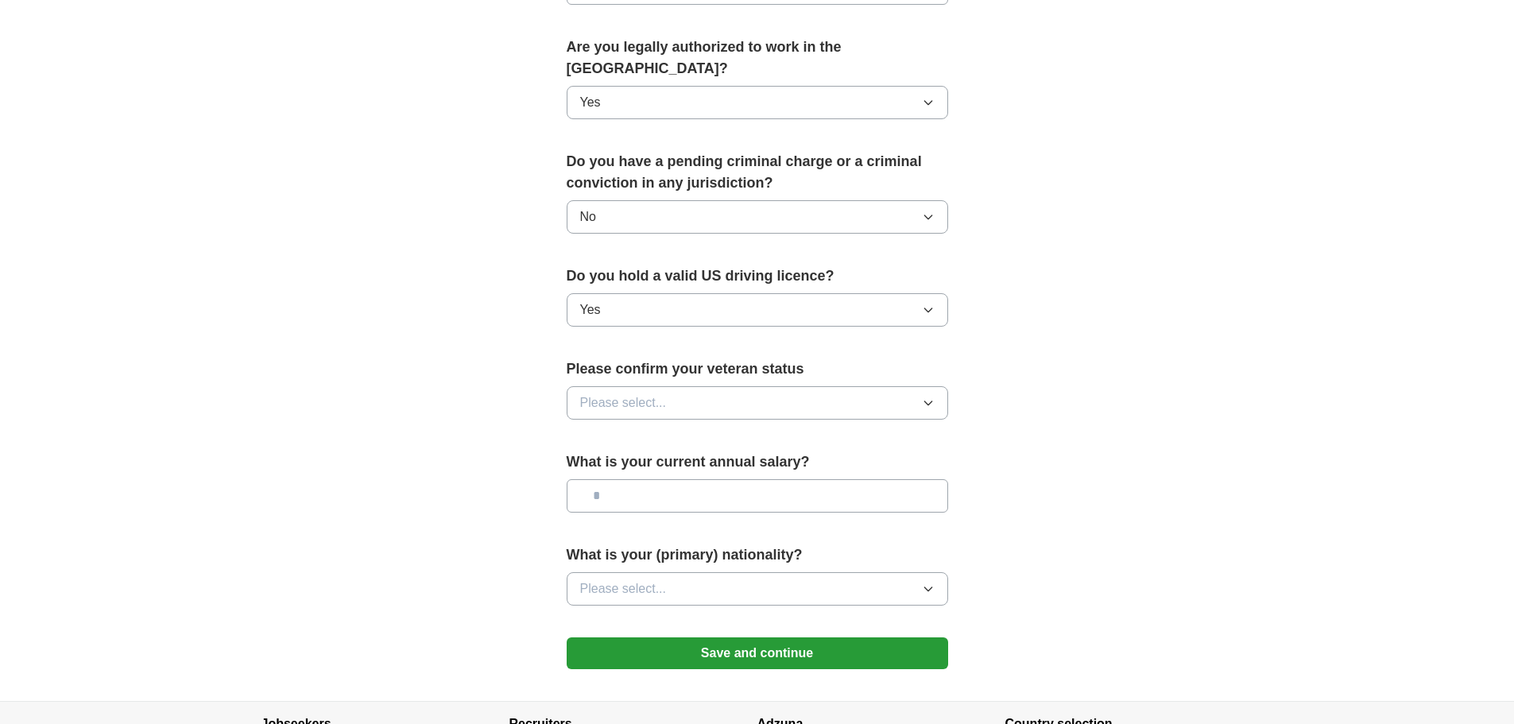
click at [700, 386] on button "Please select..." at bounding box center [758, 402] width 382 height 33
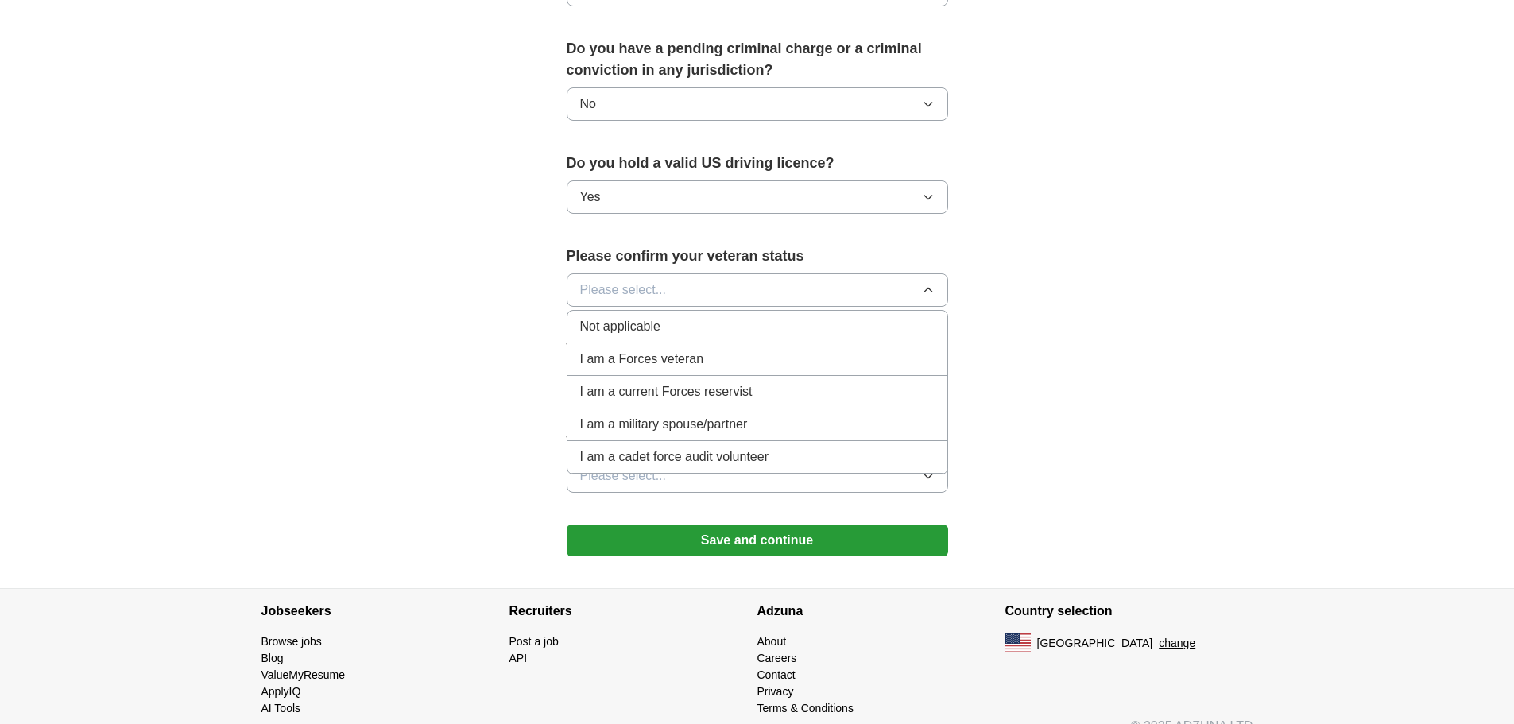
scroll to position [911, 0]
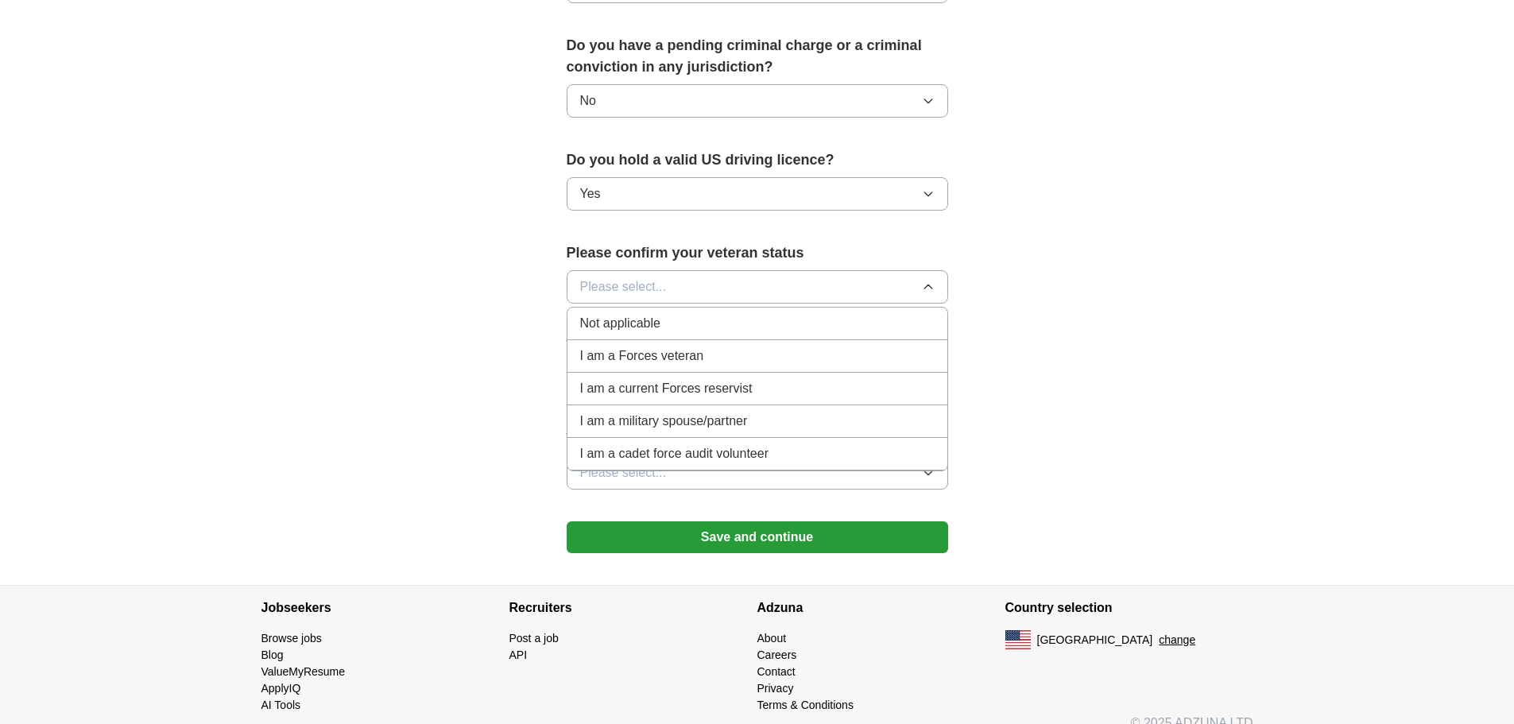
click at [706, 314] on div "Not applicable" at bounding box center [757, 323] width 355 height 19
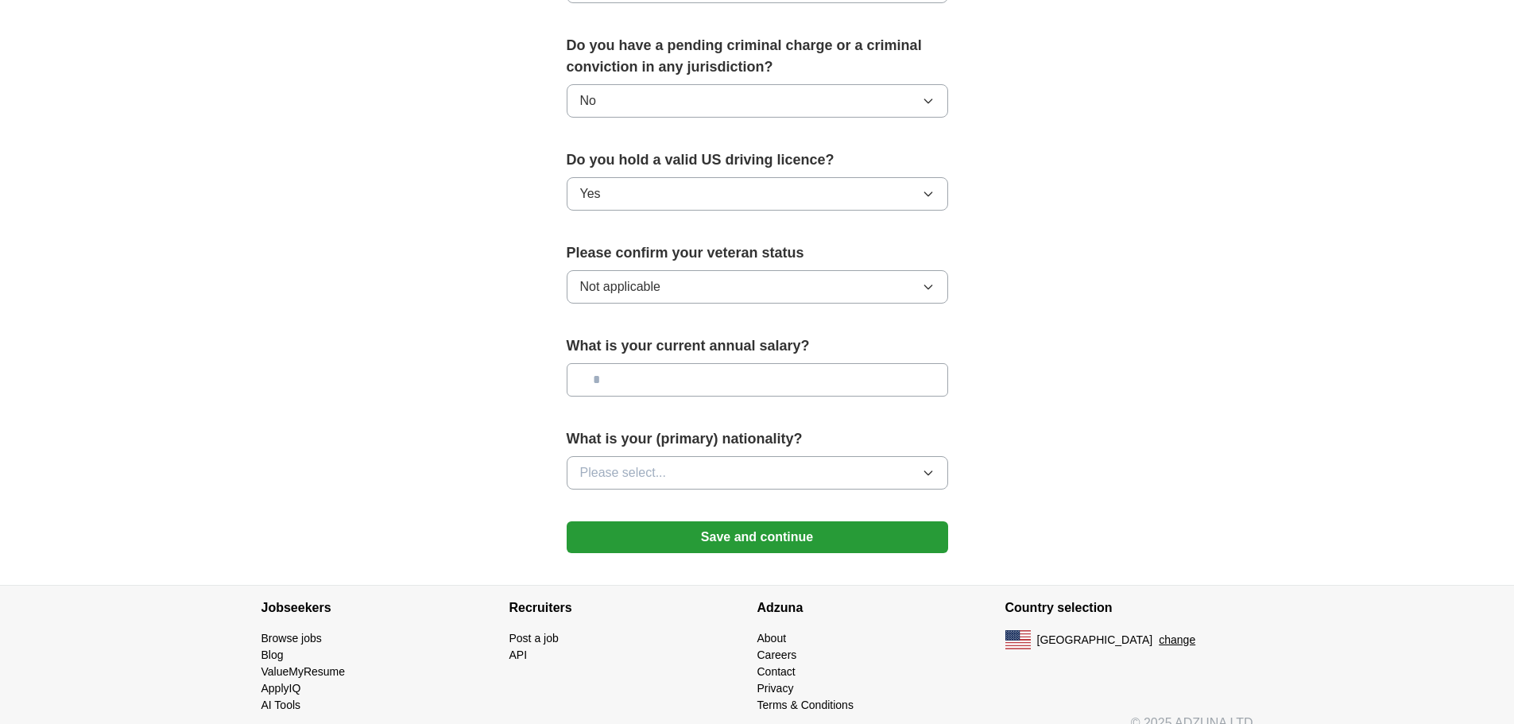
click at [735, 363] on input "text" at bounding box center [758, 379] width 382 height 33
type input "********"
click at [740, 456] on button "Please select..." at bounding box center [758, 472] width 382 height 33
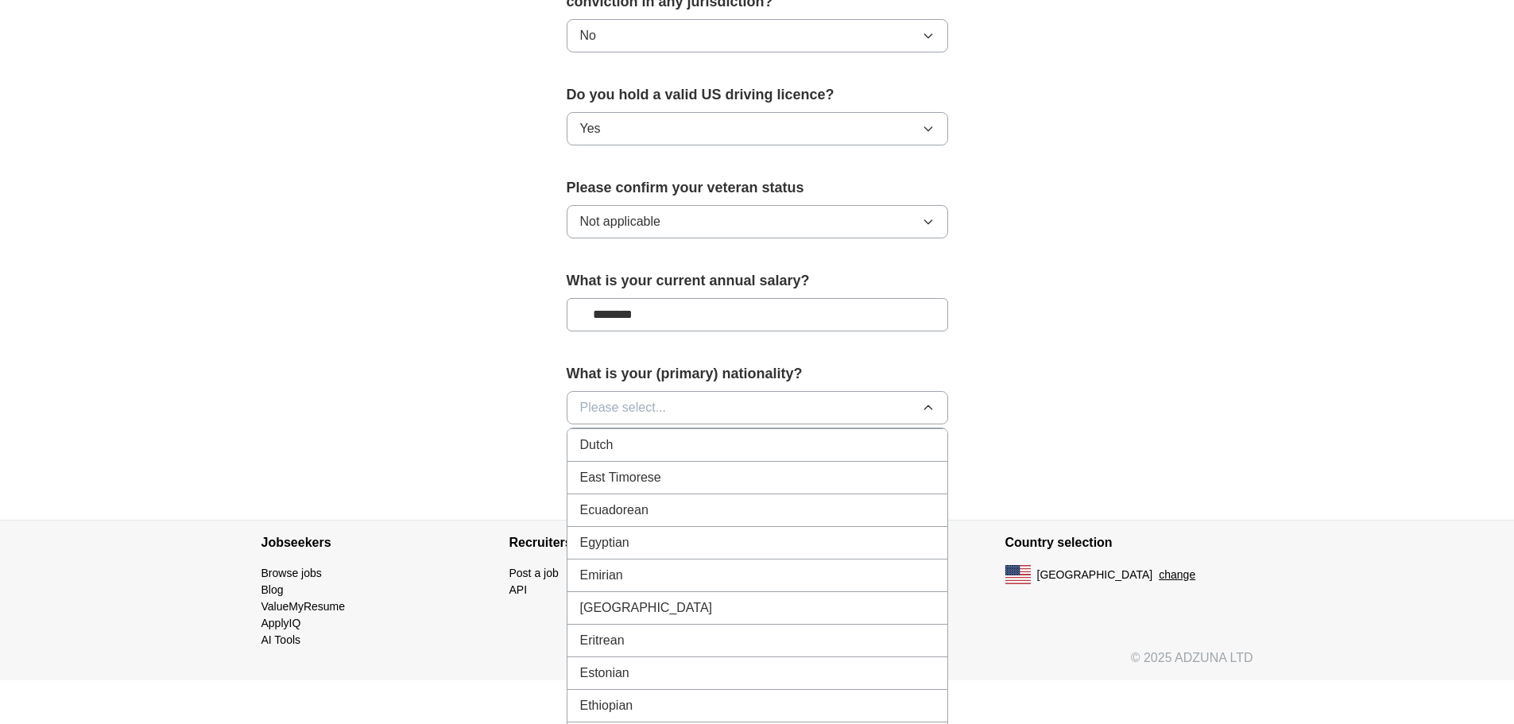
scroll to position [0, 0]
click at [634, 435] on span "American" at bounding box center [607, 444] width 54 height 19
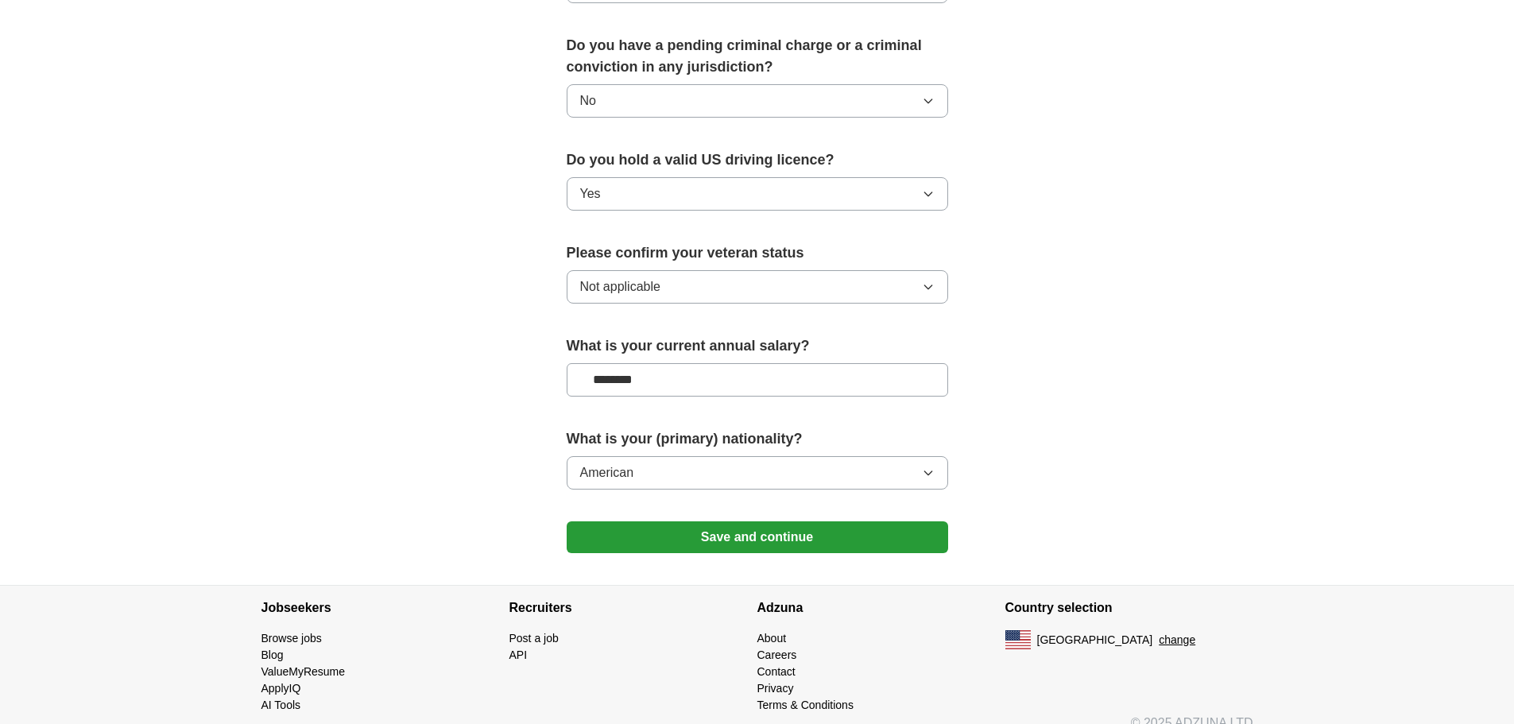
click at [806, 521] on button "Save and continue" at bounding box center [758, 537] width 382 height 32
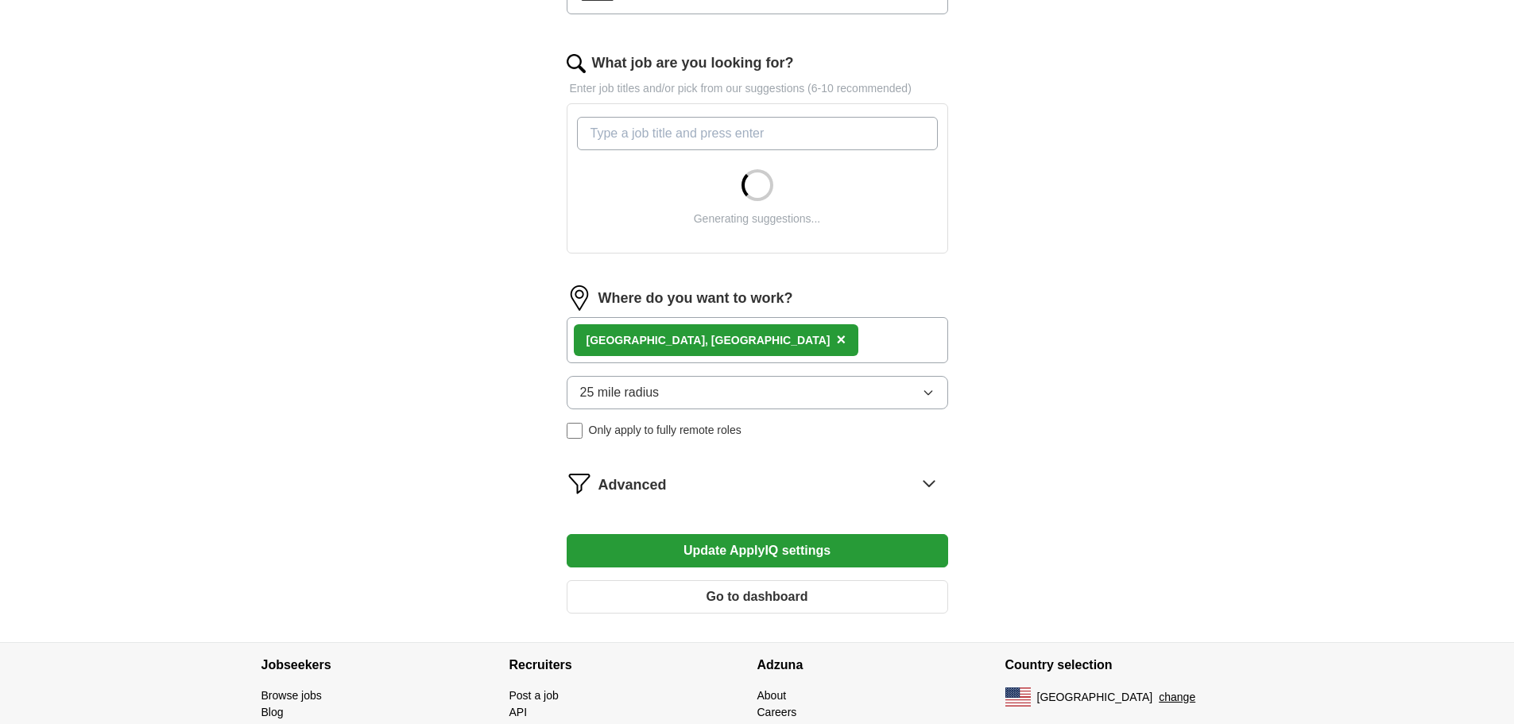
scroll to position [560, 0]
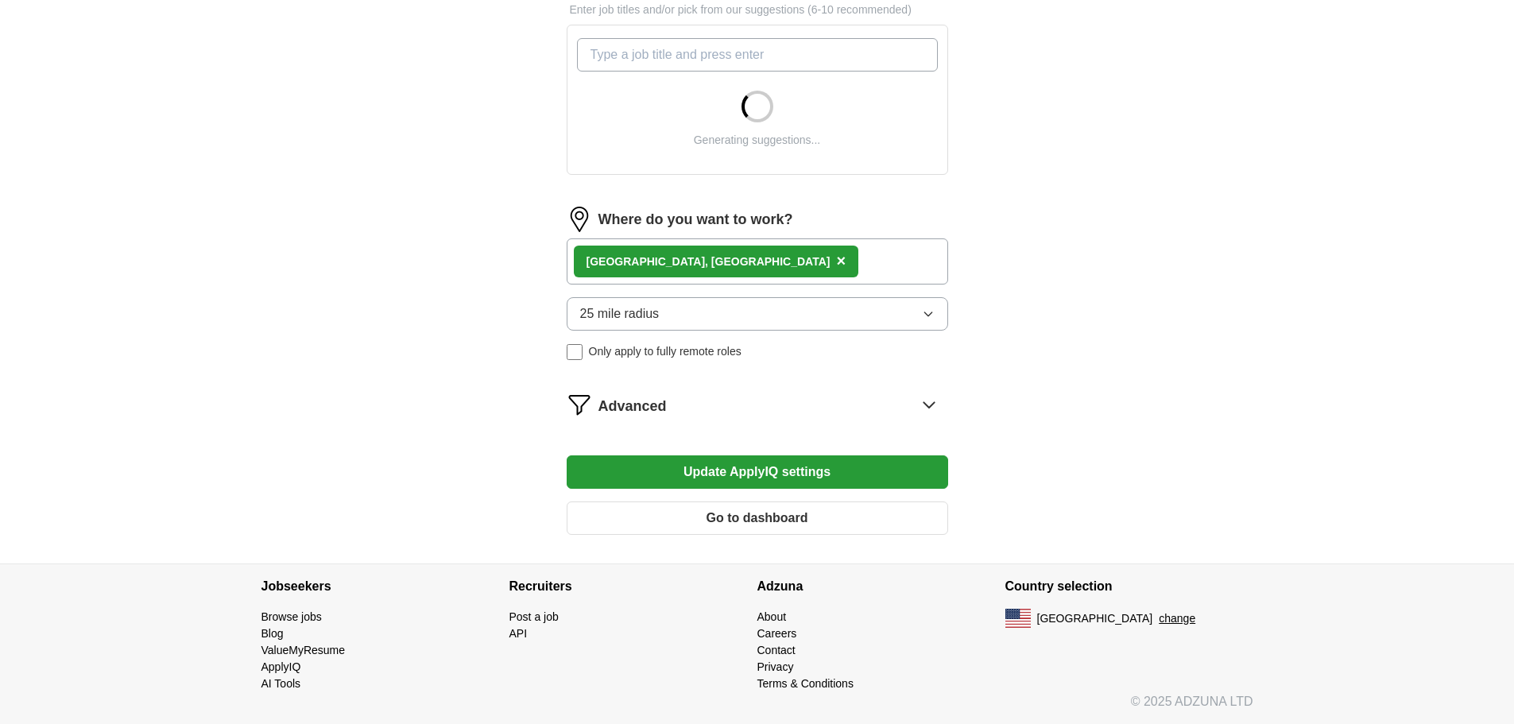
click at [932, 406] on icon at bounding box center [929, 404] width 25 height 25
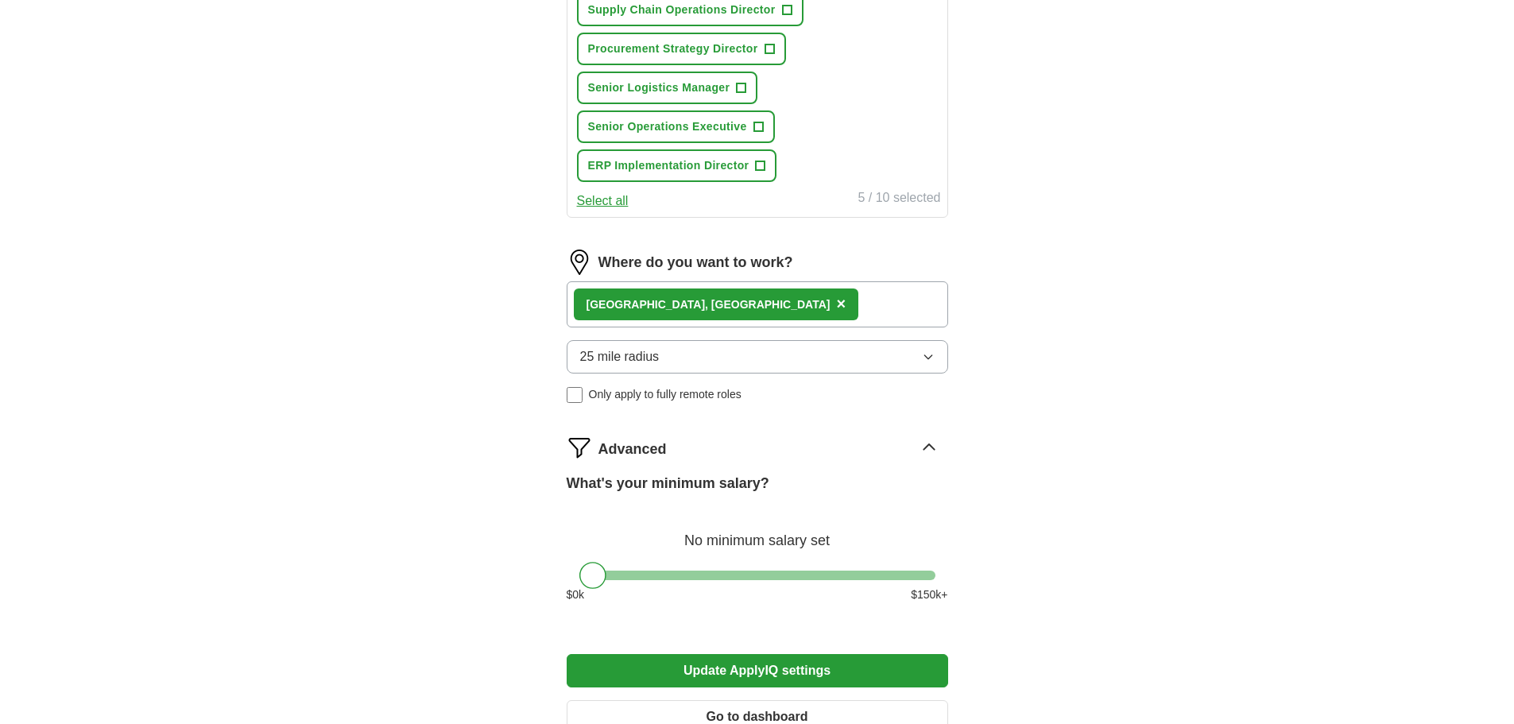
scroll to position [958, 0]
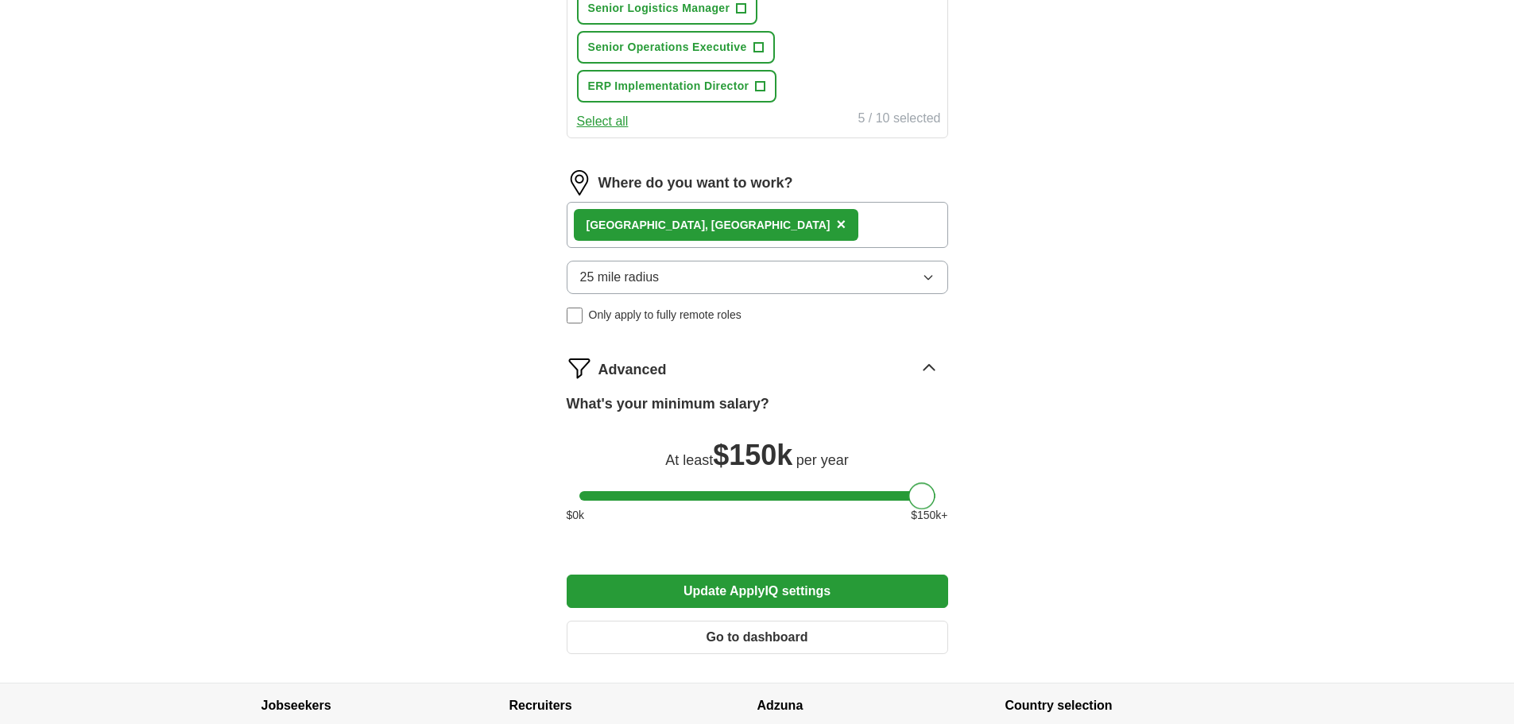
drag, startPoint x: 711, startPoint y: 500, endPoint x: 956, endPoint y: 487, distance: 245.2
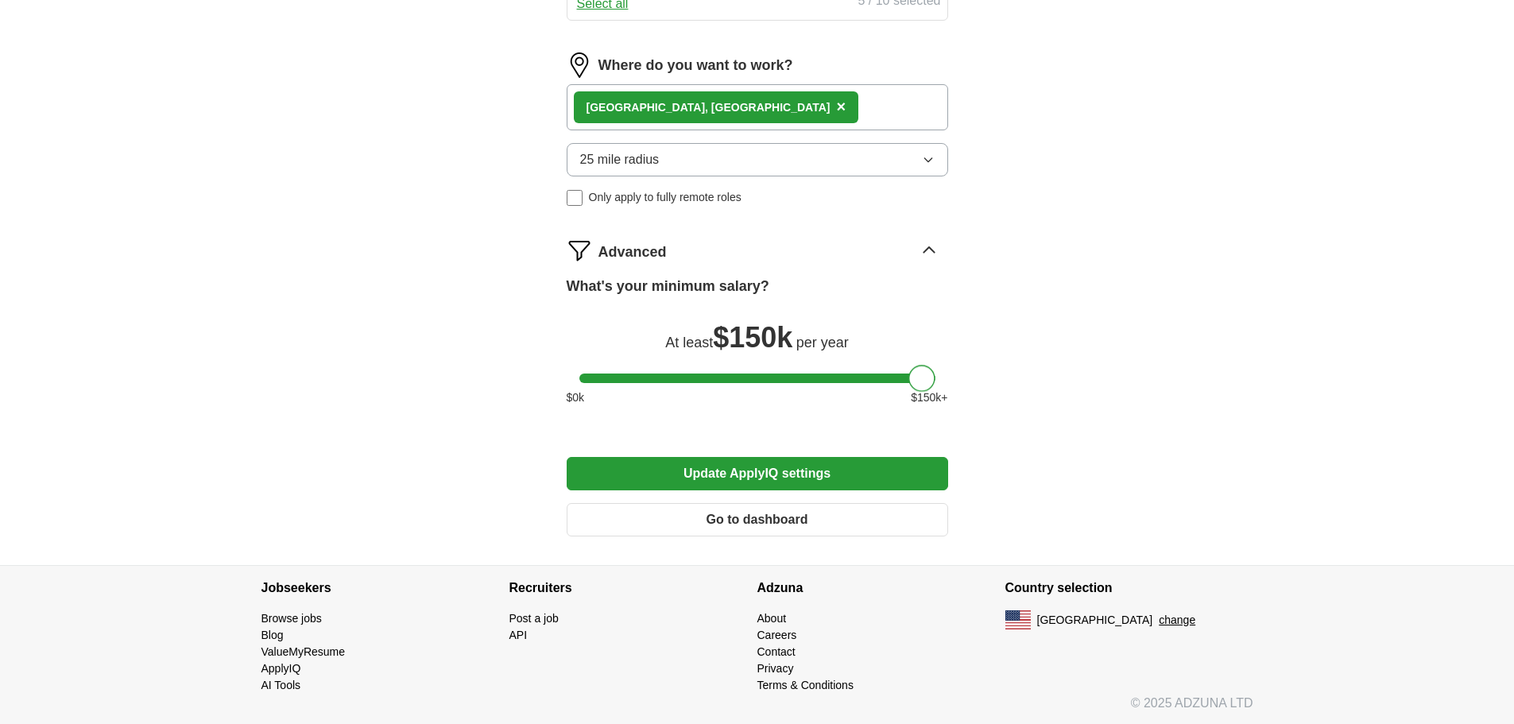
scroll to position [1077, 0]
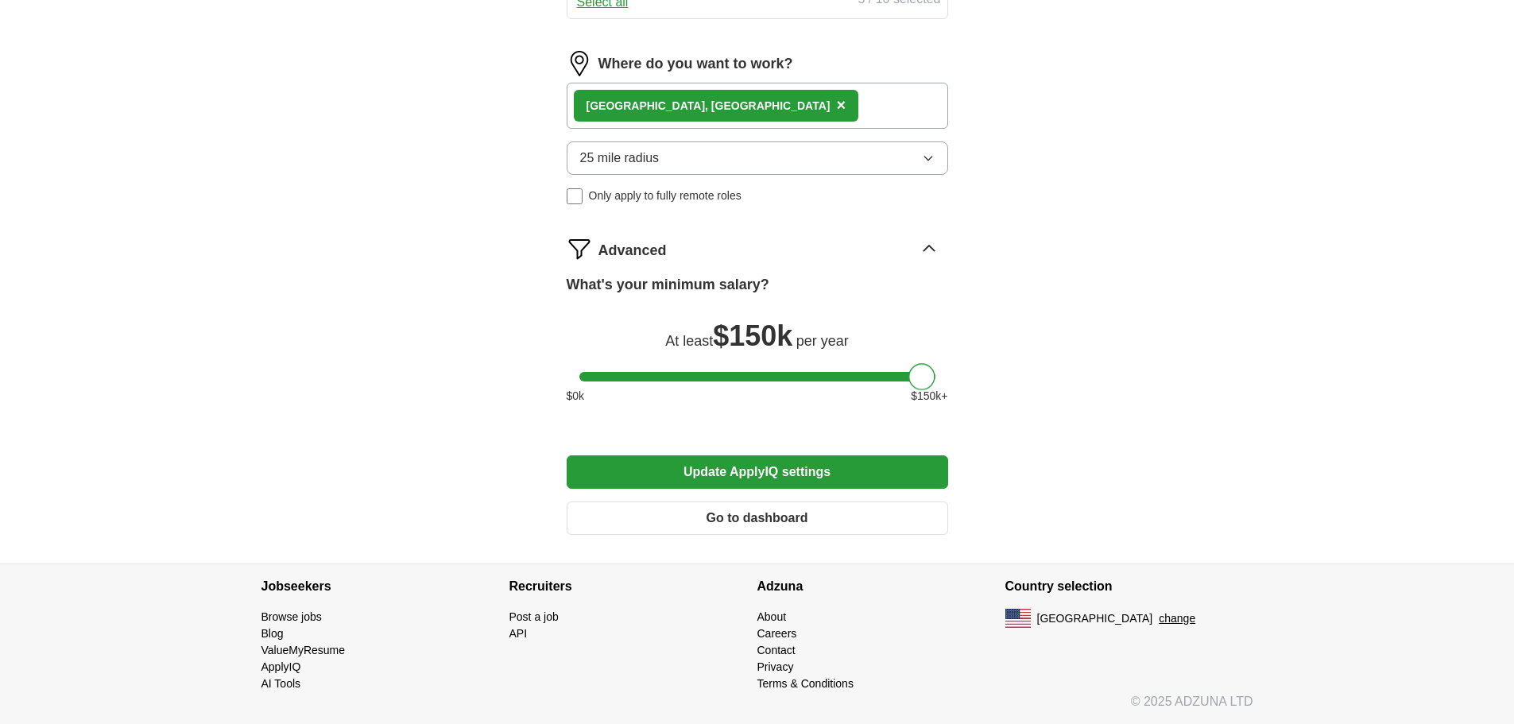
click at [897, 476] on button "Update ApplyIQ settings" at bounding box center [758, 471] width 382 height 33
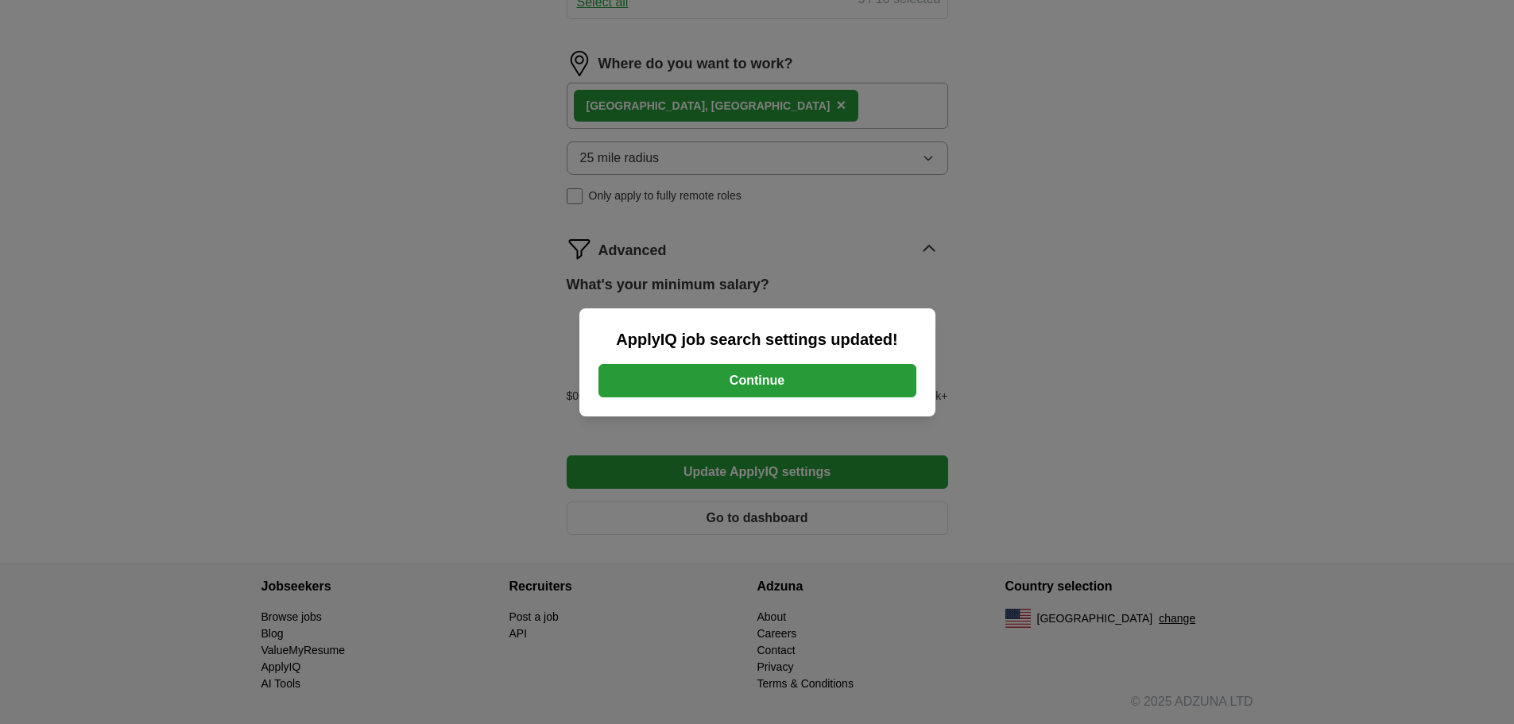
click at [897, 386] on button "Continue" at bounding box center [758, 380] width 318 height 33
